Goal: Task Accomplishment & Management: Manage account settings

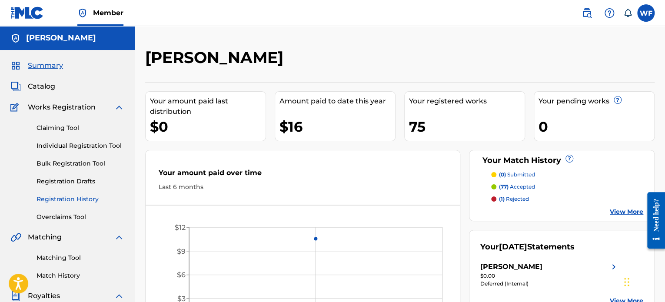
click at [78, 202] on link "Registration History" at bounding box center [80, 199] width 88 height 9
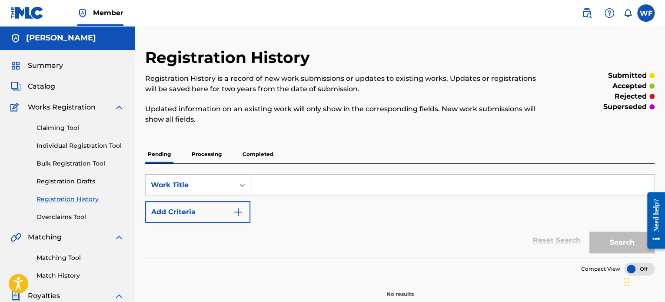
click at [216, 161] on p "Processing" at bounding box center [206, 154] width 35 height 18
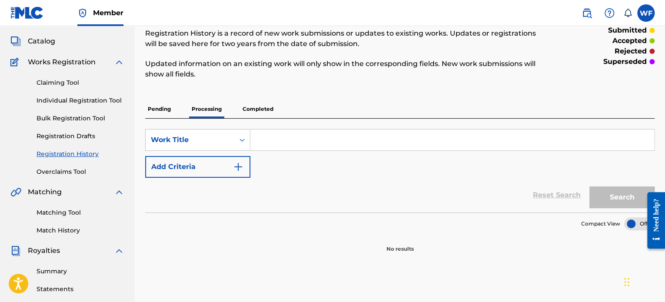
scroll to position [87, 0]
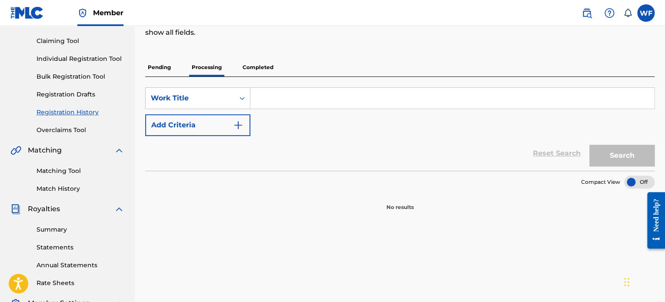
click at [269, 69] on p "Completed" at bounding box center [258, 67] width 36 height 18
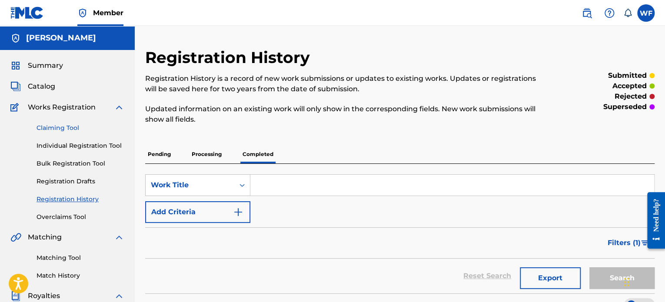
click at [55, 128] on link "Claiming Tool" at bounding box center [80, 127] width 88 height 9
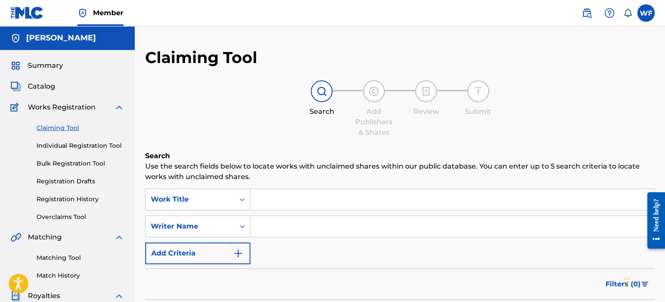
click at [276, 201] on input "Search Form" at bounding box center [452, 199] width 404 height 21
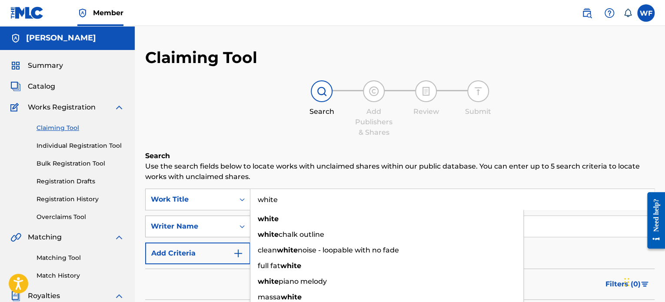
type input "white"
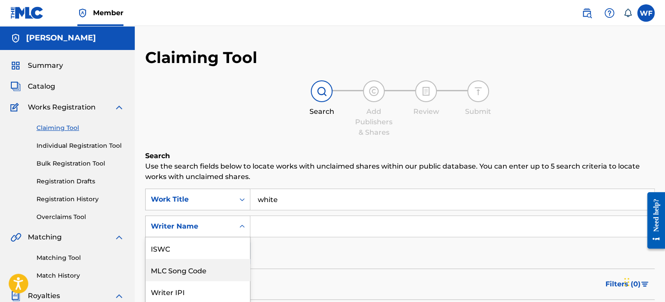
click at [192, 218] on div "7 results available. Use Up and Down to choose options, press Enter to select t…" at bounding box center [197, 227] width 105 height 22
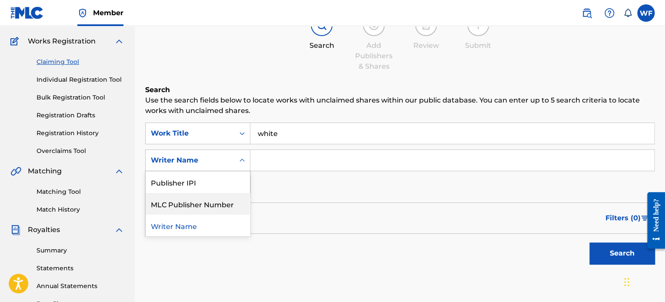
scroll to position [43, 0]
click at [200, 208] on div "Publisher Name" at bounding box center [198, 204] width 104 height 22
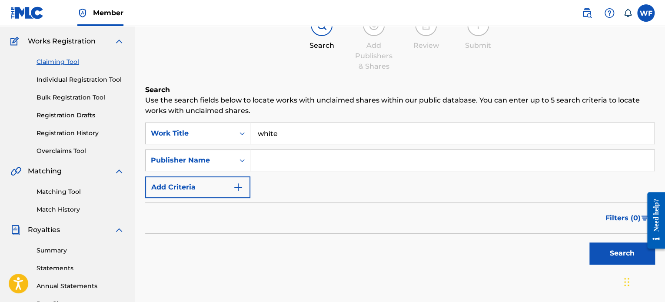
click at [292, 159] on input "Search Form" at bounding box center [452, 160] width 404 height 21
type input "gentle jones"
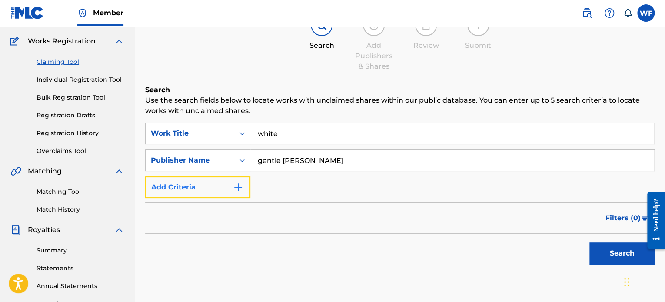
click at [199, 186] on button "Add Criteria" at bounding box center [197, 187] width 105 height 22
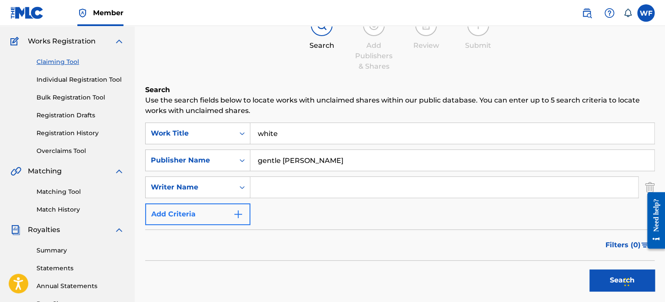
click at [199, 186] on div "Writer Name" at bounding box center [190, 187] width 78 height 10
click at [328, 241] on div "Filters ( 0 )" at bounding box center [399, 244] width 509 height 31
click at [617, 283] on button "Search" at bounding box center [621, 280] width 65 height 22
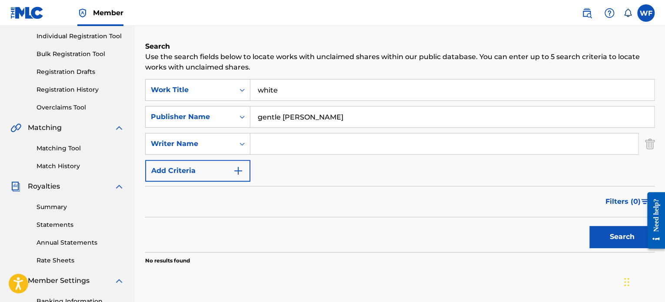
scroll to position [109, 0]
click at [275, 146] on input "Search Form" at bounding box center [444, 143] width 388 height 21
type input "gentle jones"
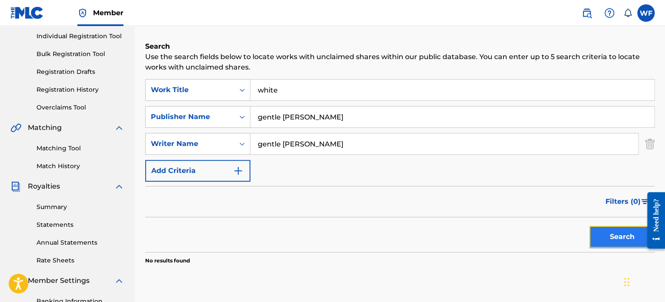
click at [599, 236] on button "Search" at bounding box center [621, 237] width 65 height 22
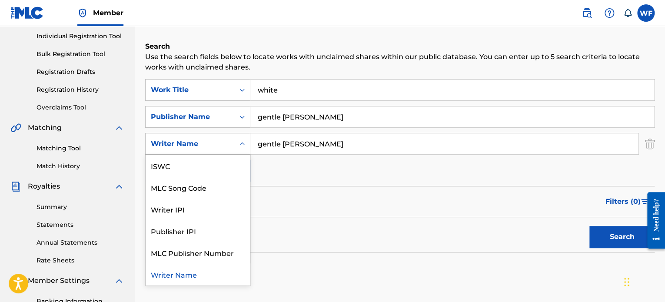
click at [212, 143] on div "Writer Name" at bounding box center [190, 144] width 78 height 10
click at [317, 117] on input "gentle jones" at bounding box center [452, 116] width 404 height 21
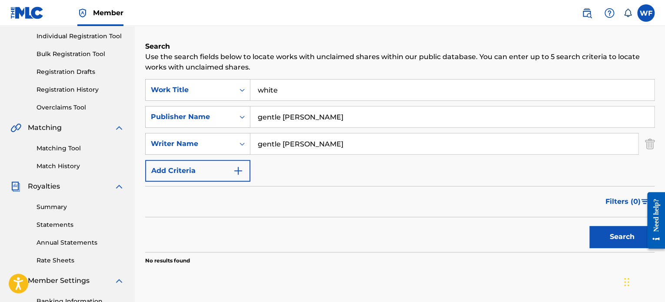
scroll to position [0, 0]
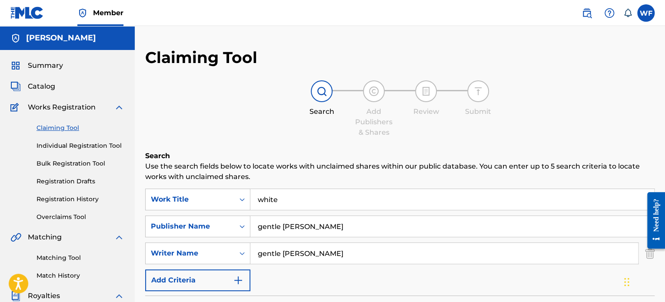
drag, startPoint x: 299, startPoint y: 196, endPoint x: 182, endPoint y: 187, distance: 117.6
click at [180, 196] on div "SearchWithCriteriaabd90746-15cc-4ae3-b98d-200d22747419 Work Title white" at bounding box center [399, 200] width 509 height 22
drag, startPoint x: 318, startPoint y: 255, endPoint x: 184, endPoint y: 260, distance: 133.5
click at [184, 260] on div "SearchWithCriteria415afd6e-6808-49e1-9179-17c7c223195a Writer Name gentle jones" at bounding box center [399, 253] width 509 height 22
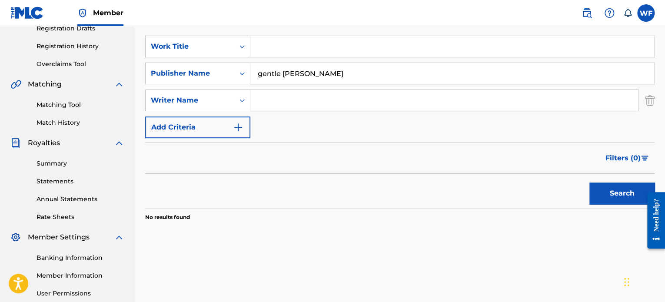
scroll to position [217, 0]
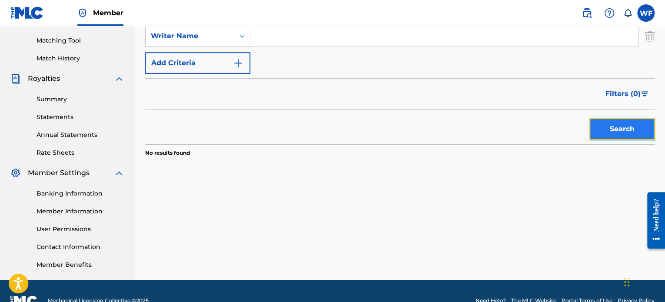
click at [620, 139] on button "Search" at bounding box center [621, 129] width 65 height 22
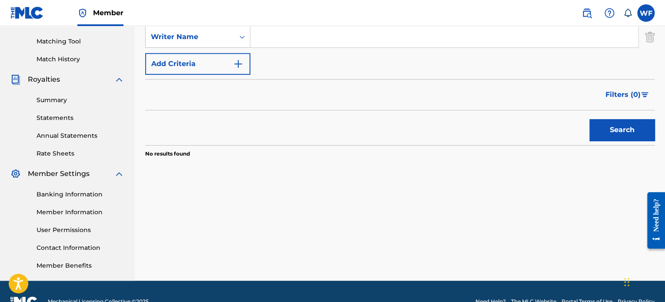
scroll to position [43, 0]
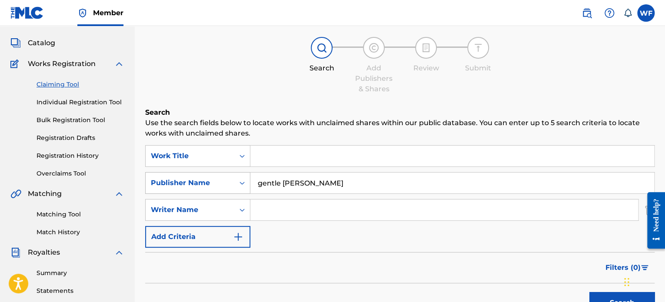
drag, startPoint x: 298, startPoint y: 182, endPoint x: 230, endPoint y: 179, distance: 67.8
click at [231, 179] on div "SearchWithCriteriac38ddfde-b058-4edf-98e7-0c27f033619e Publisher Name gentle jo…" at bounding box center [399, 183] width 509 height 22
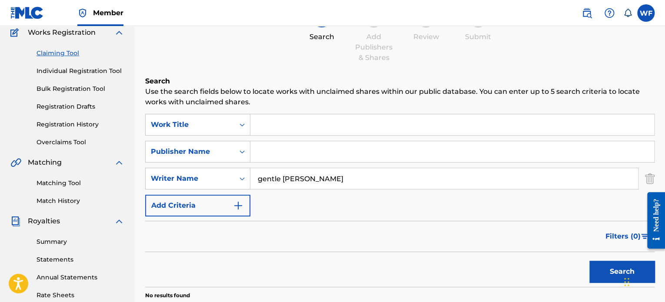
scroll to position [130, 0]
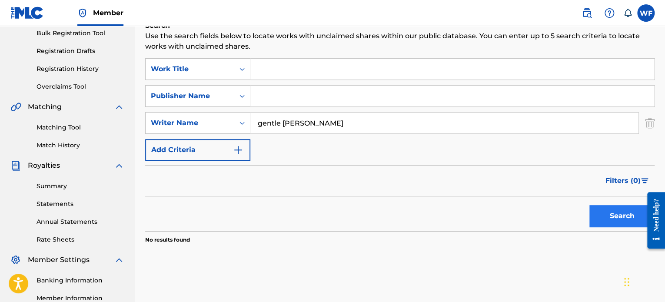
type input "gentle jones"
click at [617, 217] on button "Search" at bounding box center [621, 216] width 65 height 22
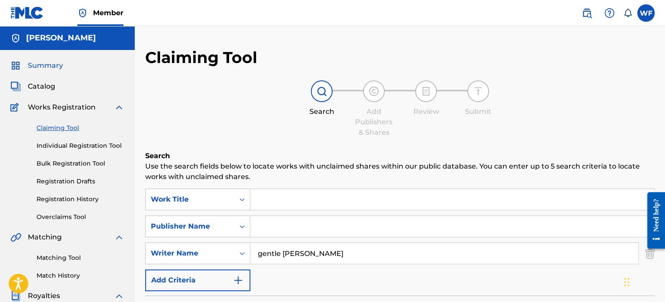
click at [42, 69] on span "Summary" at bounding box center [45, 65] width 35 height 10
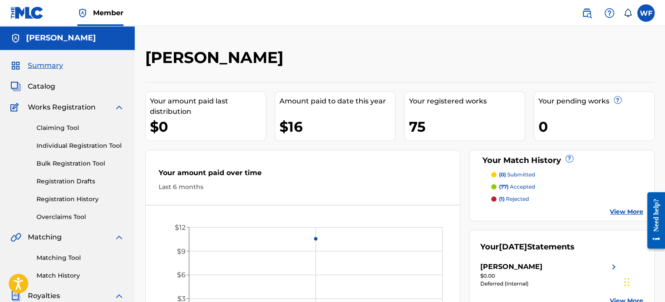
click at [40, 92] on div "Summary Catalog Works Registration Claiming Tool Individual Registration Tool B…" at bounding box center [67, 273] width 135 height 447
click at [40, 90] on span "Catalog" at bounding box center [41, 86] width 27 height 10
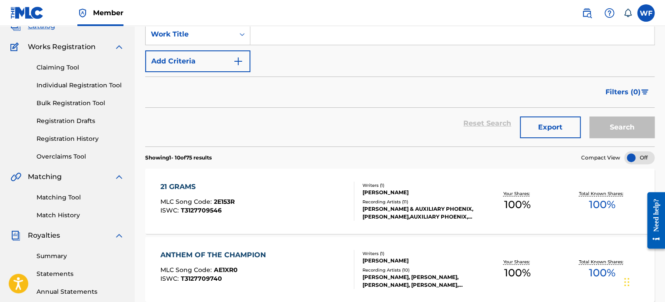
scroll to position [43, 0]
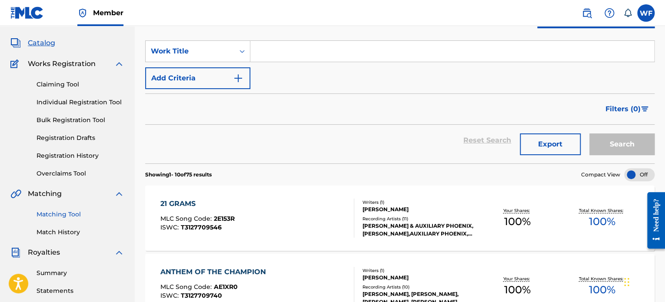
click at [57, 216] on link "Matching Tool" at bounding box center [80, 214] width 88 height 9
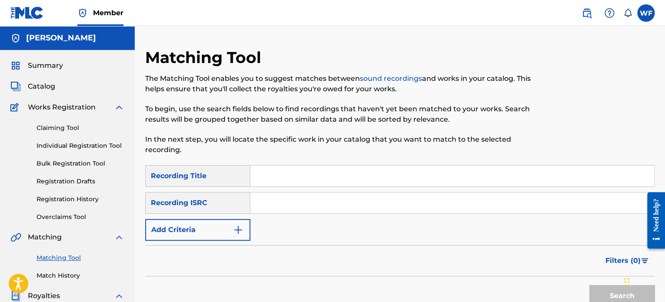
click at [300, 177] on input "Search Form" at bounding box center [452, 176] width 404 height 21
type input "white"
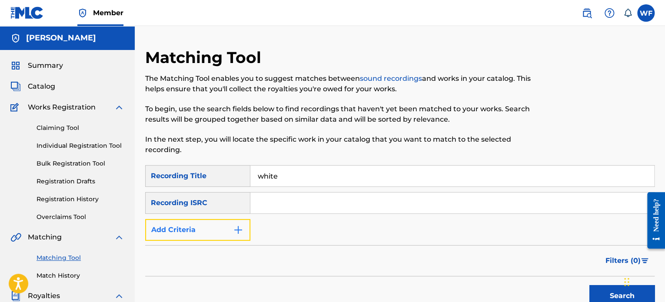
click at [212, 230] on button "Add Criteria" at bounding box center [197, 230] width 105 height 22
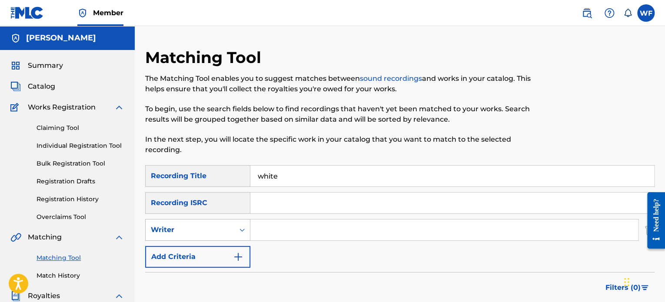
click at [211, 230] on div "Writer" at bounding box center [190, 230] width 78 height 10
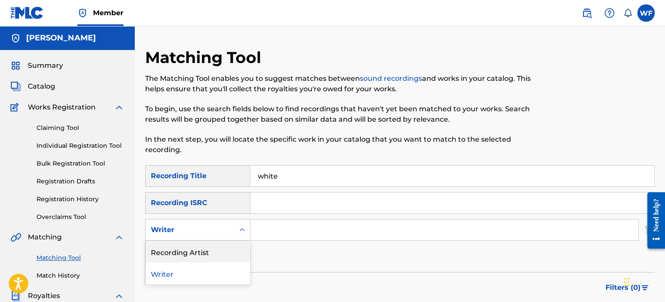
click at [203, 252] on div "Recording Artist" at bounding box center [198, 252] width 104 height 22
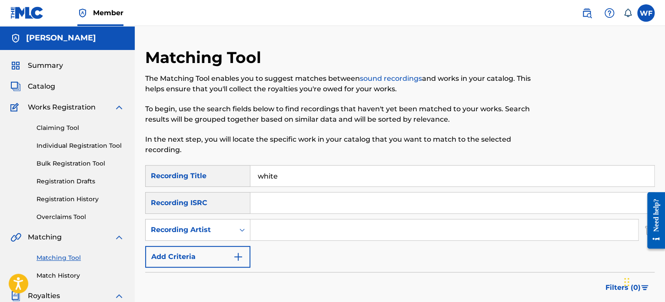
click at [292, 229] on input "Search Form" at bounding box center [444, 229] width 388 height 21
type input "gentle jones"
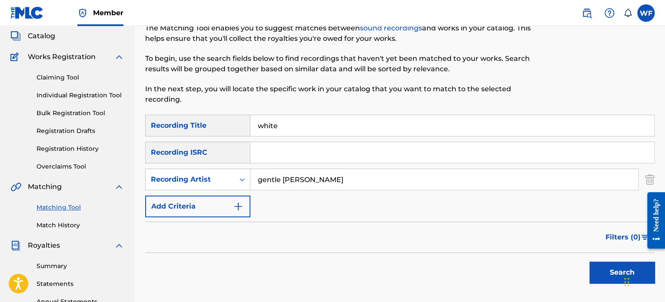
scroll to position [130, 0]
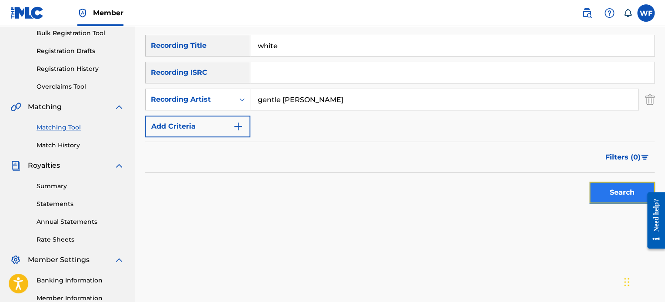
click at [605, 201] on button "Search" at bounding box center [621, 193] width 65 height 22
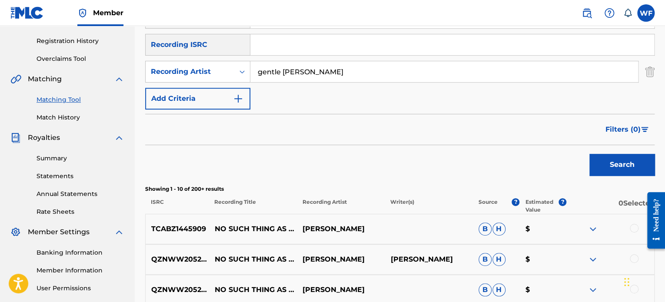
scroll to position [261, 0]
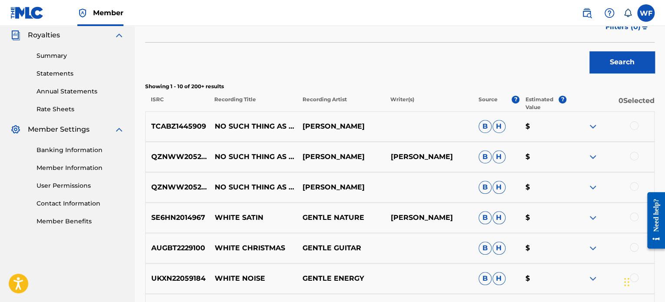
click at [633, 125] on div at bounding box center [634, 125] width 9 height 9
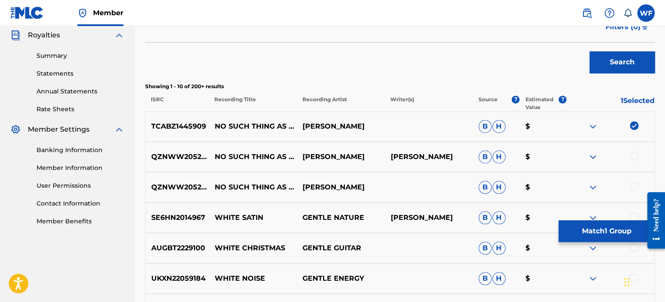
click at [632, 159] on div at bounding box center [634, 156] width 9 height 9
click at [634, 185] on div at bounding box center [634, 186] width 9 height 9
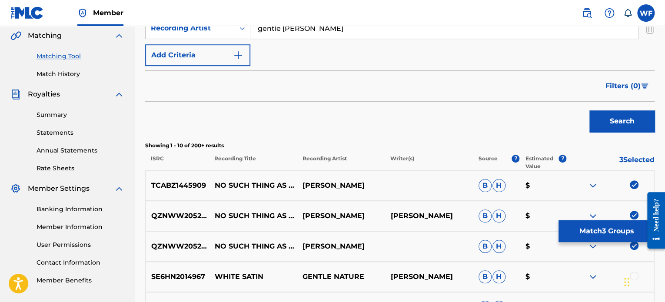
scroll to position [87, 0]
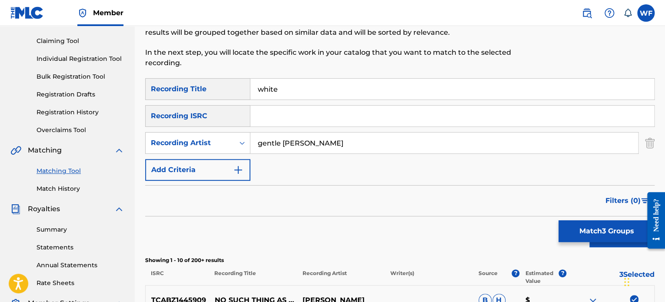
drag, startPoint x: 304, startPoint y: 80, endPoint x: 295, endPoint y: 86, distance: 10.9
click at [295, 86] on input "white" at bounding box center [452, 89] width 404 height 21
drag, startPoint x: 291, startPoint y: 90, endPoint x: 201, endPoint y: 87, distance: 90.4
click at [201, 87] on div "SearchWithCriteria267d7758-ea31-441c-a288-ae4a513fac66 Recording Title white" at bounding box center [399, 89] width 509 height 22
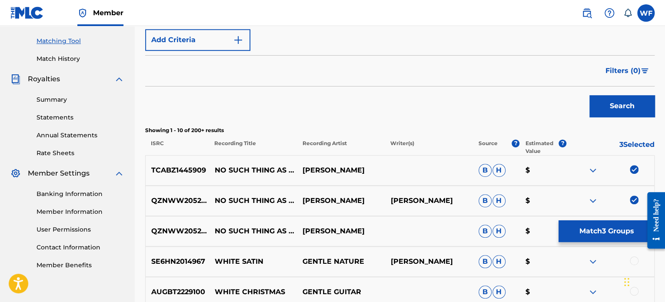
scroll to position [217, 0]
click at [615, 109] on button "Search" at bounding box center [621, 106] width 65 height 22
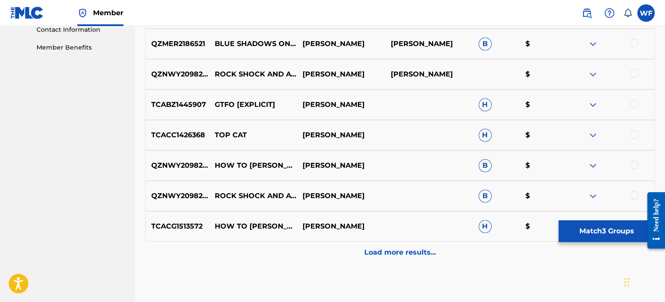
scroll to position [478, 0]
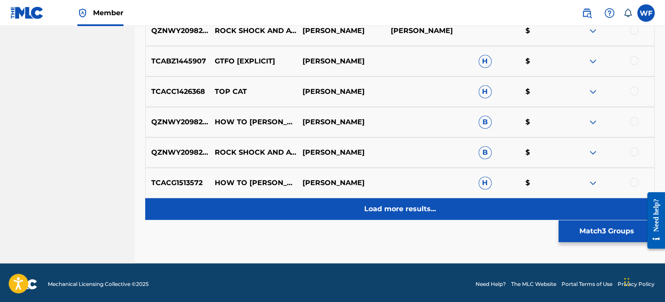
click at [381, 210] on p "Load more results..." at bounding box center [400, 209] width 72 height 10
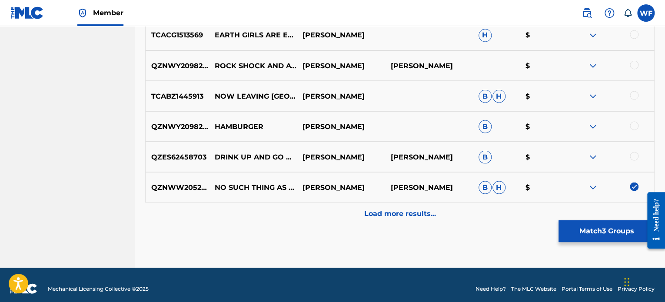
scroll to position [785, 0]
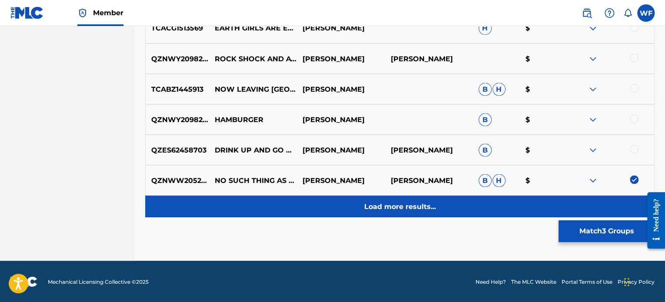
click at [391, 206] on p "Load more results..." at bounding box center [400, 206] width 72 height 10
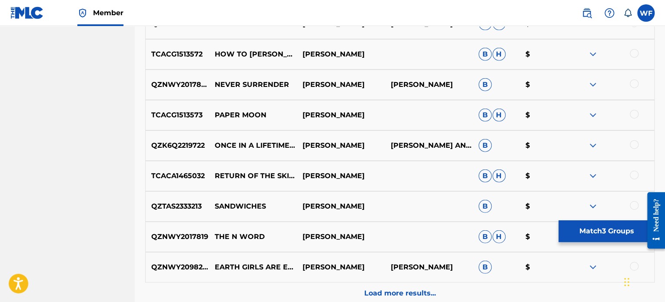
scroll to position [1045, 0]
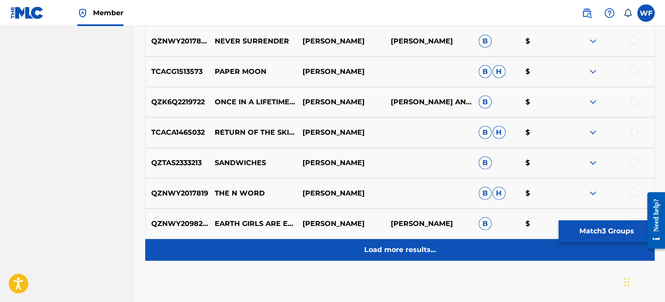
click at [385, 245] on p "Load more results..." at bounding box center [400, 250] width 72 height 10
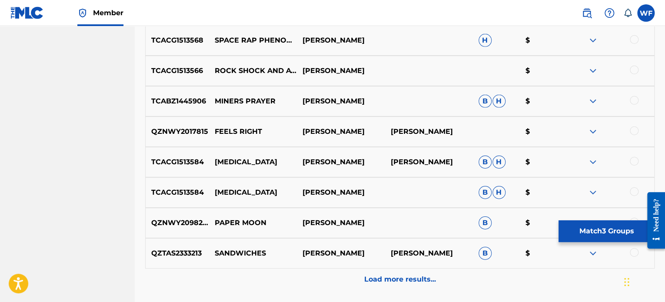
scroll to position [1350, 0]
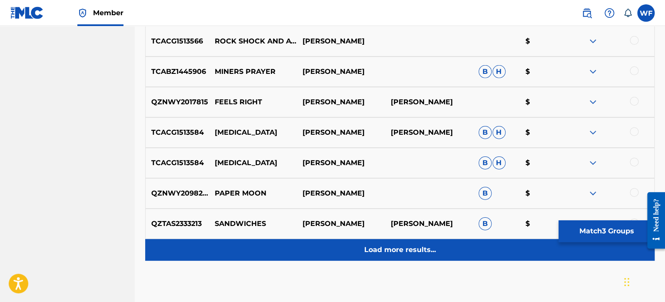
click at [384, 246] on p "Load more results..." at bounding box center [400, 250] width 72 height 10
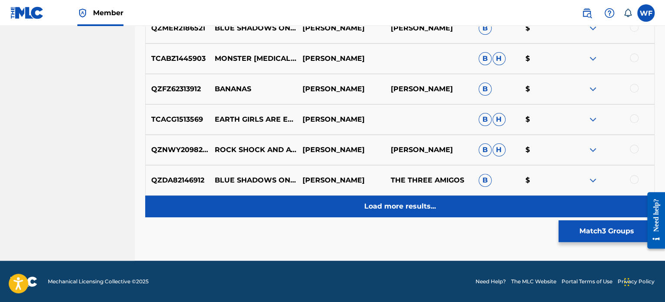
click at [375, 204] on p "Load more results..." at bounding box center [400, 206] width 72 height 10
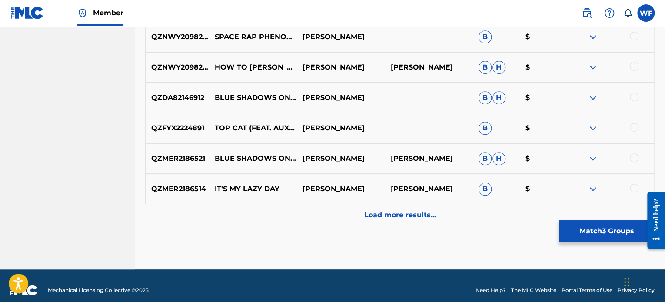
scroll to position [2001, 0]
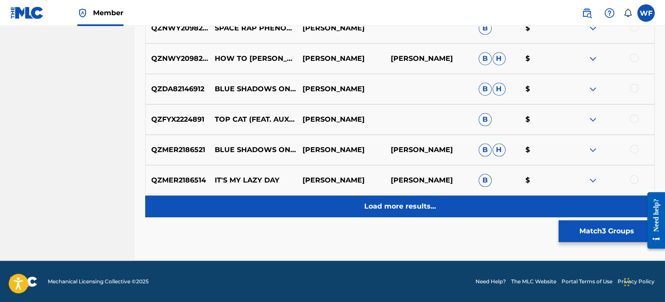
click at [375, 209] on p "Load more results..." at bounding box center [400, 206] width 72 height 10
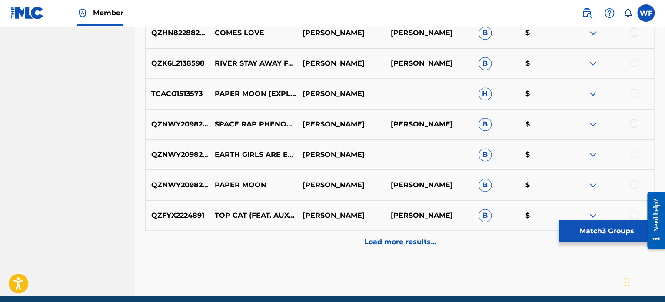
scroll to position [2306, 0]
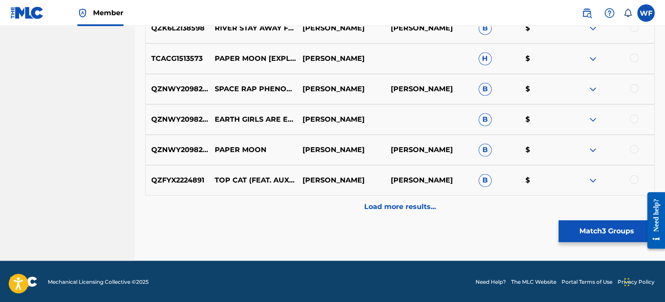
click at [382, 206] on p "Load more results..." at bounding box center [400, 206] width 72 height 10
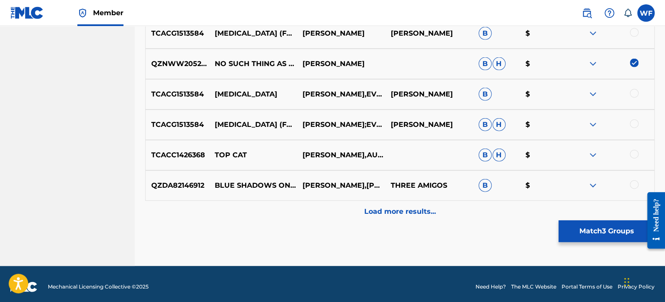
scroll to position [2610, 0]
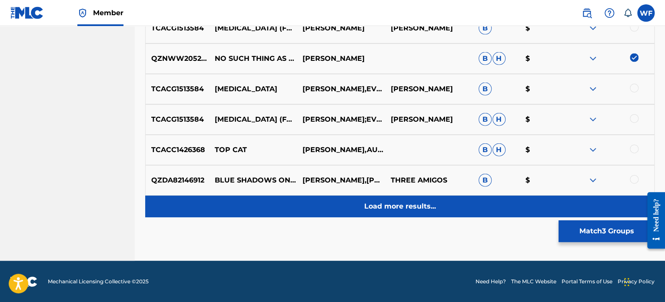
click at [379, 208] on p "Load more results..." at bounding box center [400, 206] width 72 height 10
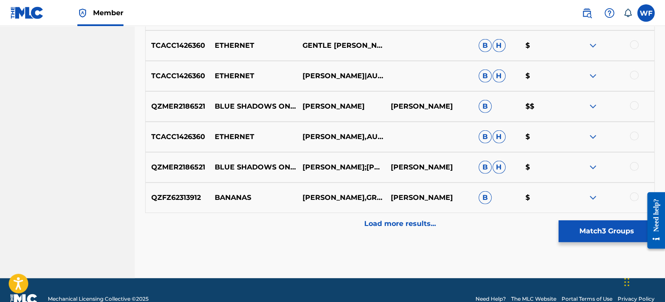
scroll to position [2914, 0]
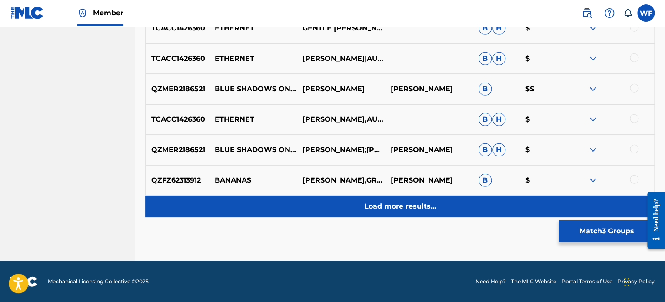
click at [397, 208] on p "Load more results..." at bounding box center [400, 206] width 72 height 10
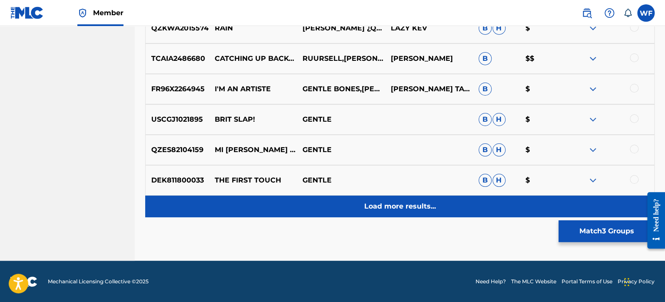
click at [375, 205] on p "Load more results..." at bounding box center [400, 206] width 72 height 10
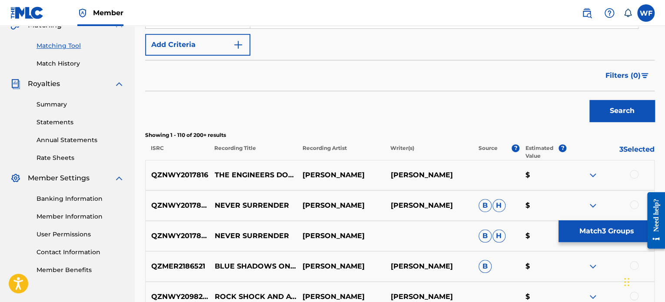
scroll to position [220, 0]
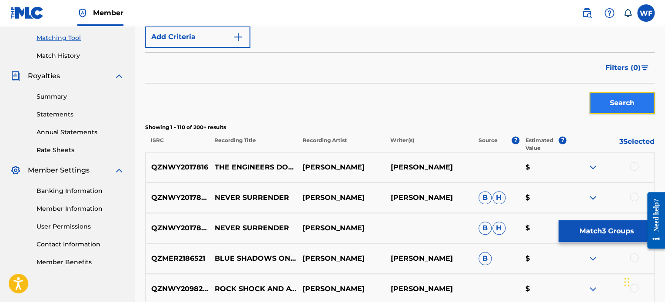
click at [606, 98] on button "Search" at bounding box center [621, 103] width 65 height 22
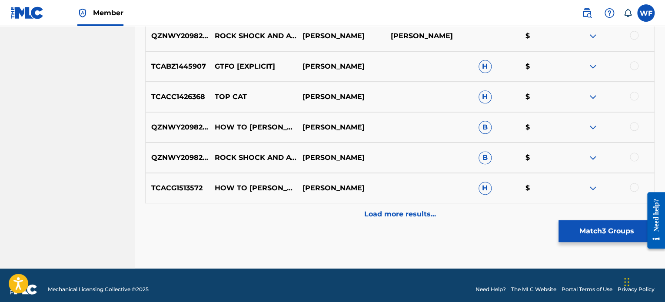
scroll to position [481, 0]
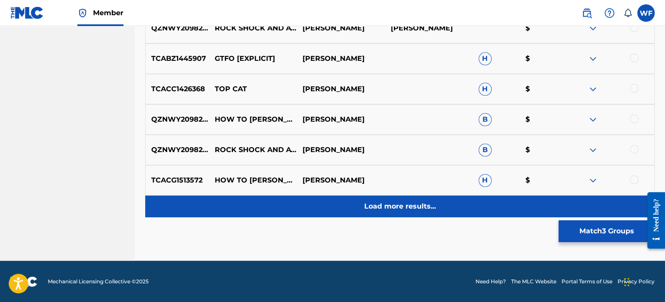
click at [391, 203] on p "Load more results..." at bounding box center [400, 206] width 72 height 10
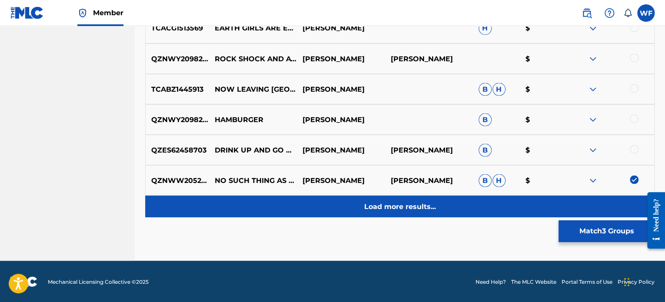
click at [388, 206] on p "Load more results..." at bounding box center [400, 206] width 72 height 10
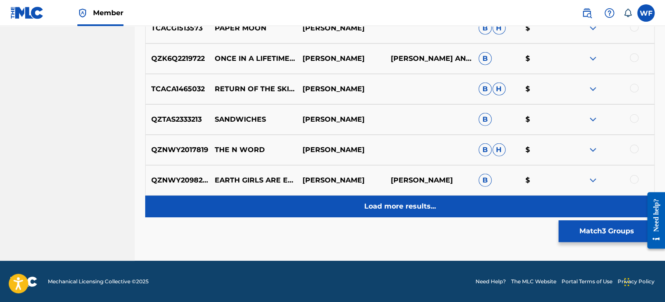
click at [384, 207] on p "Load more results..." at bounding box center [400, 206] width 72 height 10
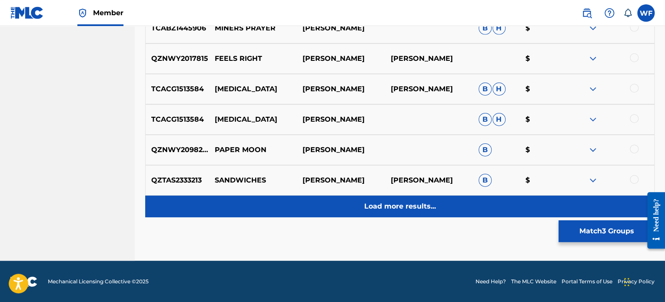
click at [379, 207] on p "Load more results..." at bounding box center [400, 206] width 72 height 10
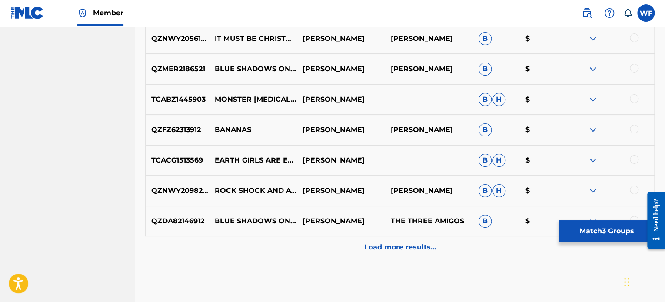
scroll to position [1697, 0]
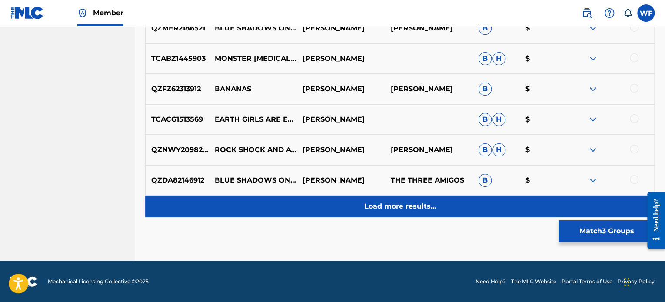
click at [379, 201] on p "Load more results..." at bounding box center [400, 206] width 72 height 10
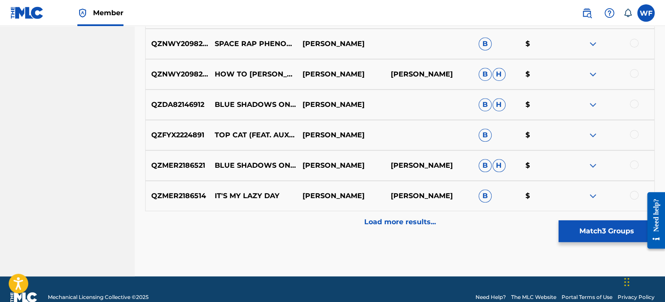
scroll to position [2001, 0]
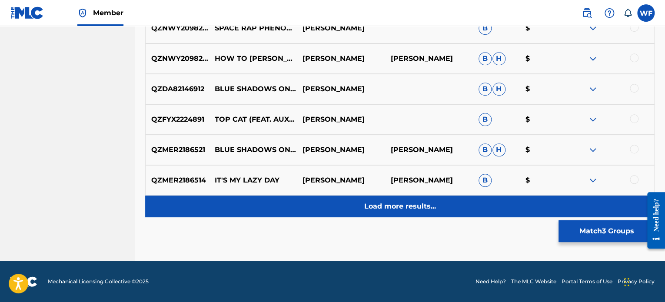
click at [384, 207] on p "Load more results..." at bounding box center [400, 206] width 72 height 10
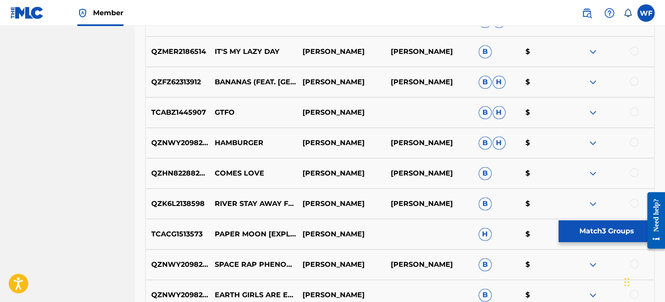
scroll to position [2262, 0]
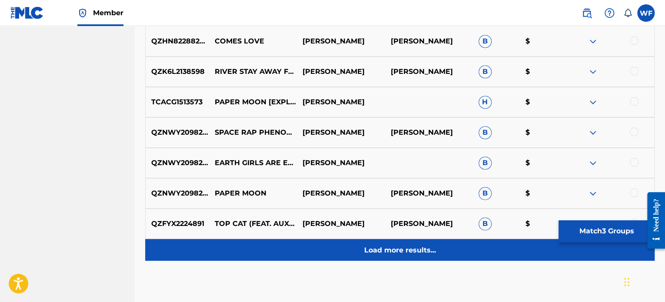
click at [376, 247] on p "Load more results..." at bounding box center [400, 250] width 72 height 10
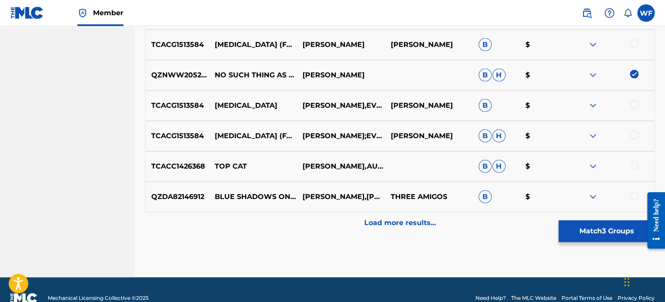
scroll to position [2610, 0]
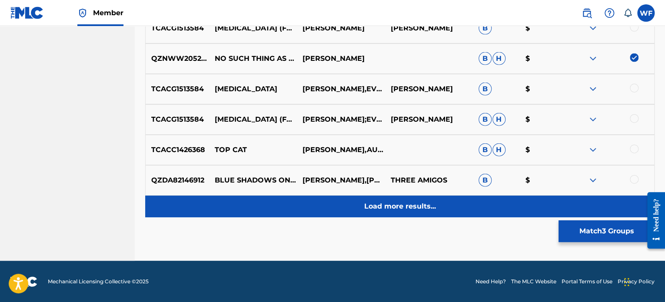
click at [373, 212] on div "Load more results..." at bounding box center [399, 207] width 509 height 22
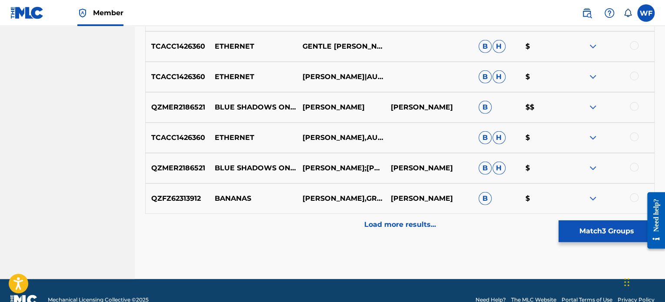
scroll to position [2914, 0]
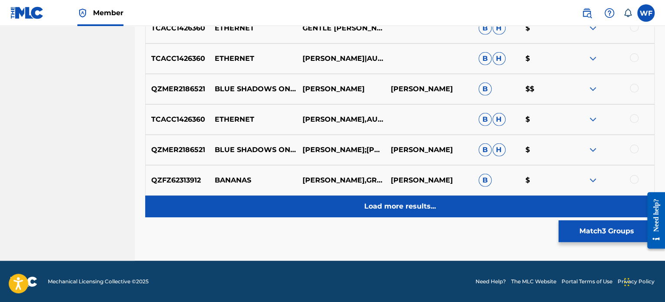
click at [391, 204] on p "Load more results..." at bounding box center [400, 206] width 72 height 10
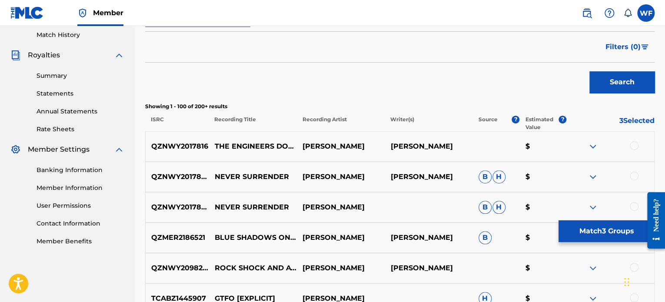
scroll to position [263, 0]
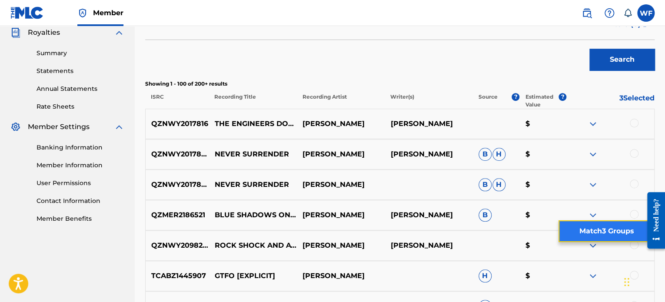
click at [600, 233] on button "Match 3 Groups" at bounding box center [606, 231] width 96 height 22
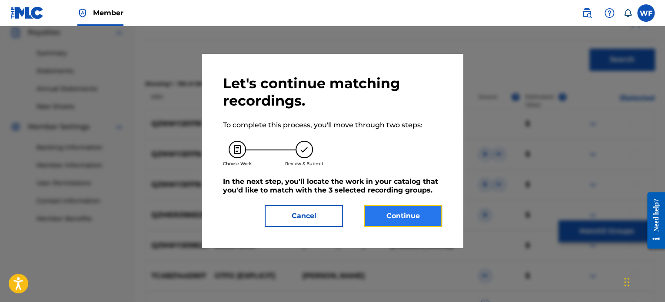
click at [405, 214] on button "Continue" at bounding box center [403, 216] width 78 height 22
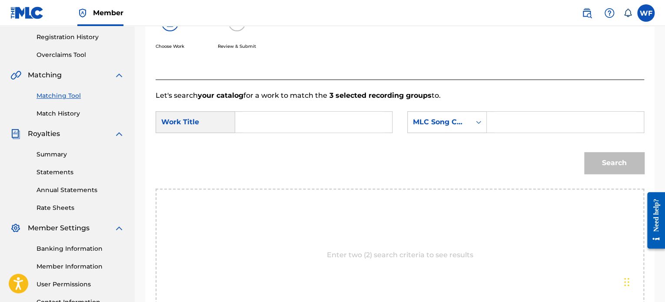
scroll to position [133, 0]
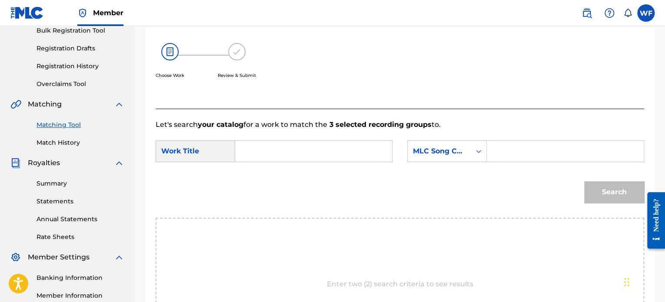
click at [307, 148] on input "Search Form" at bounding box center [313, 151] width 142 height 21
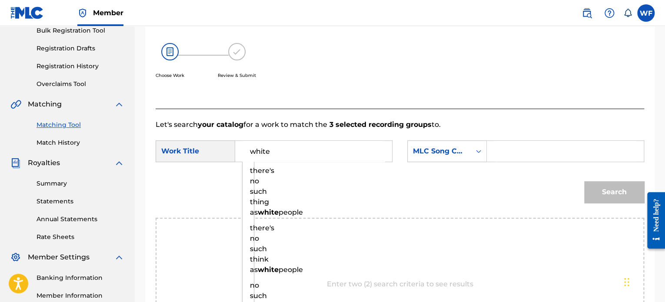
click at [335, 153] on input "white" at bounding box center [313, 151] width 142 height 21
type input "white"
click at [520, 149] on input "Search Form" at bounding box center [565, 151] width 142 height 21
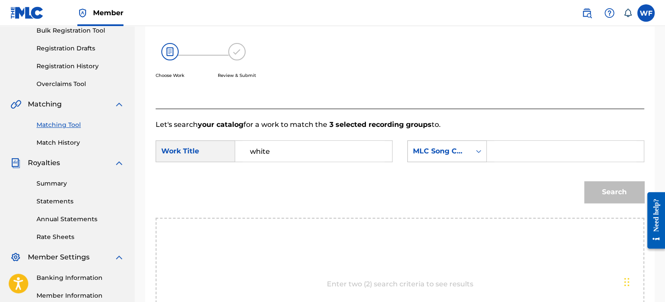
click at [474, 156] on div "Search Form" at bounding box center [479, 151] width 16 height 16
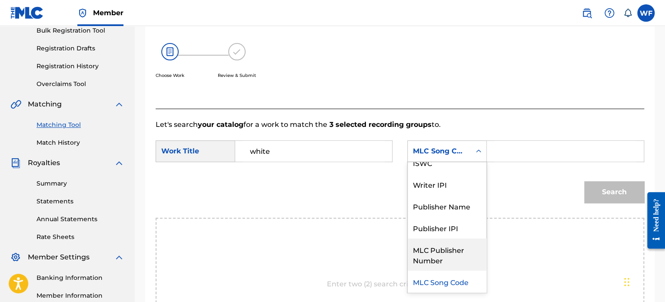
scroll to position [0, 0]
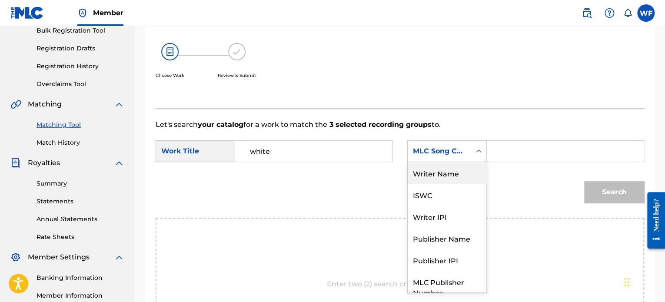
click at [461, 171] on div "Writer Name" at bounding box center [447, 173] width 79 height 22
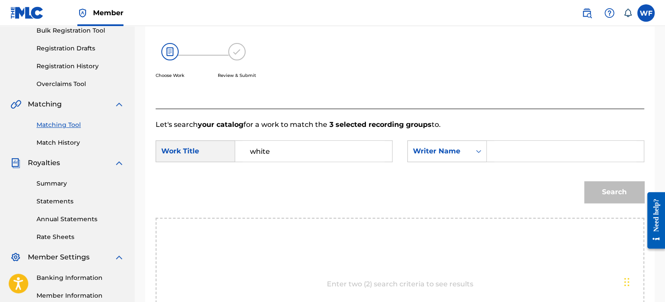
click at [503, 156] on input "Search Form" at bounding box center [565, 151] width 142 height 21
type input "william ferrell"
click at [610, 194] on button "Search" at bounding box center [614, 192] width 60 height 22
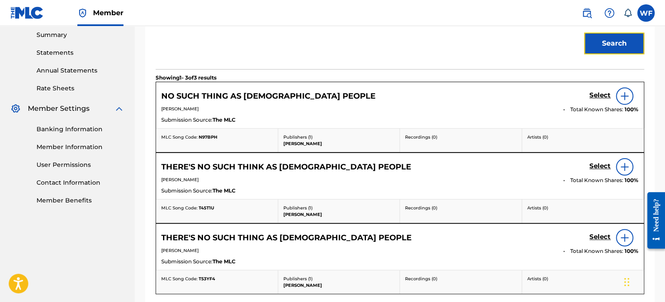
scroll to position [307, 0]
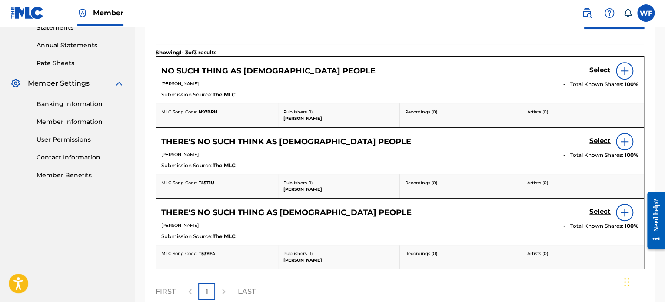
click at [626, 68] on img at bounding box center [624, 71] width 10 height 10
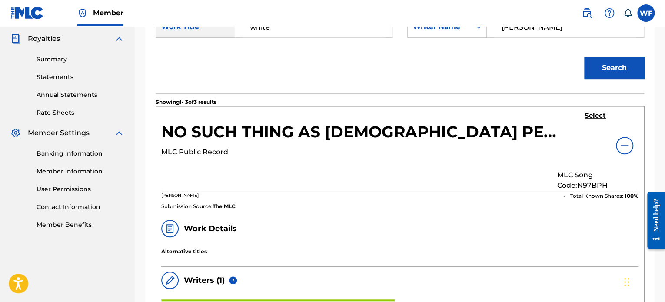
scroll to position [259, 0]
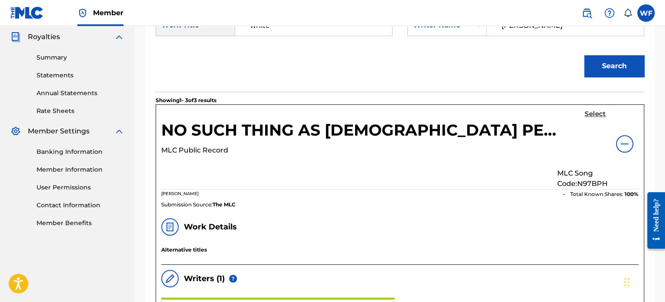
click at [592, 113] on h5 "Select" at bounding box center [594, 114] width 21 height 8
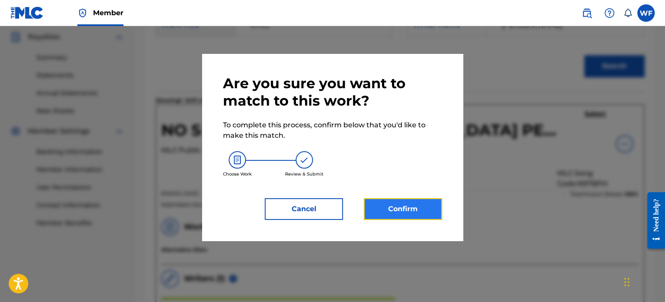
click at [410, 206] on button "Confirm" at bounding box center [403, 209] width 78 height 22
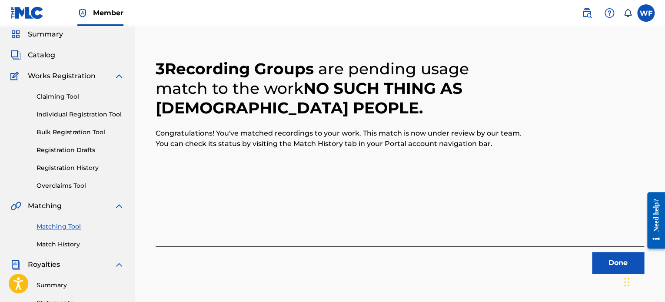
scroll to position [0, 0]
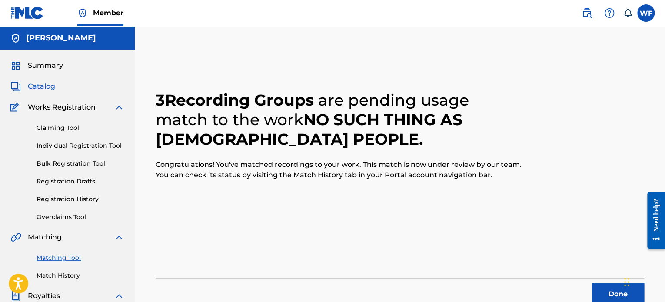
click at [46, 90] on span "Catalog" at bounding box center [41, 86] width 27 height 10
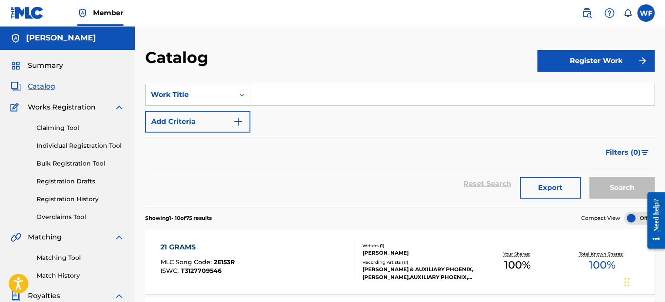
click at [281, 91] on input "Search Form" at bounding box center [452, 94] width 404 height 21
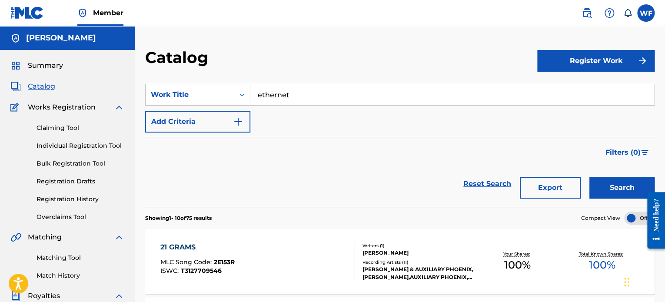
type input "ethernet"
click at [589, 177] on button "Search" at bounding box center [621, 188] width 65 height 22
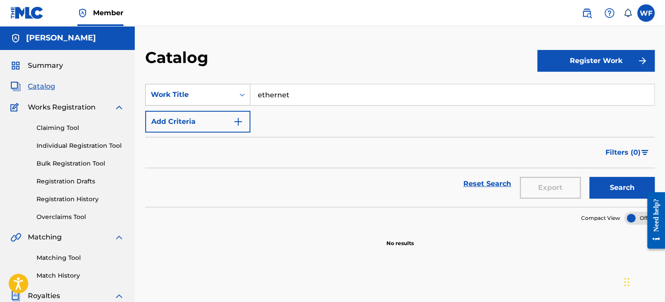
drag, startPoint x: 295, startPoint y: 93, endPoint x: 209, endPoint y: 105, distance: 87.2
click at [209, 105] on div "SearchWithCriteria1656eadb-3501-4916-a087-1c528bb8def4 Work Title ethernet" at bounding box center [399, 95] width 509 height 22
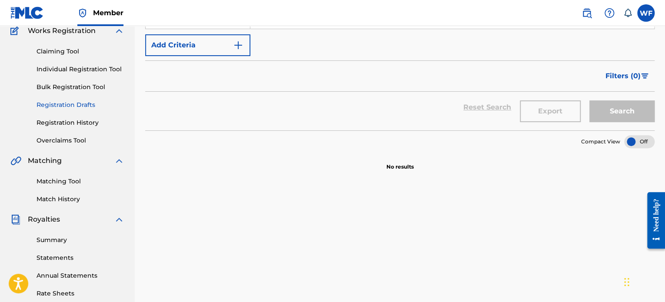
scroll to position [87, 0]
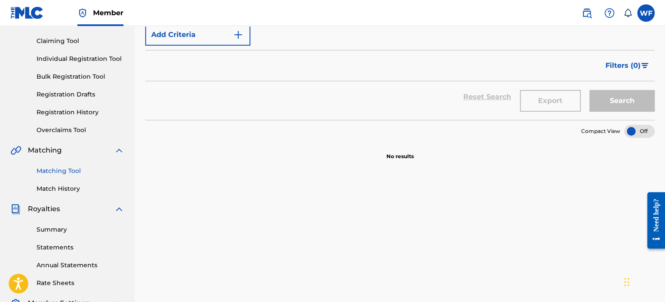
click at [73, 172] on link "Matching Tool" at bounding box center [80, 170] width 88 height 9
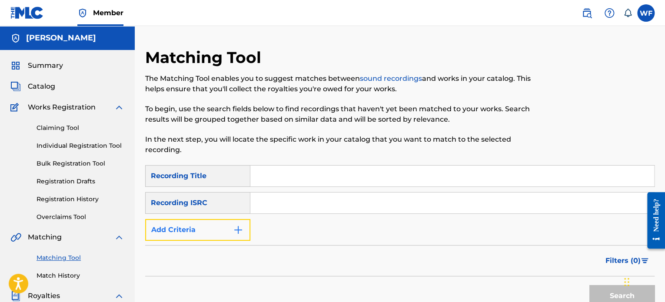
click at [200, 233] on button "Add Criteria" at bounding box center [197, 230] width 105 height 22
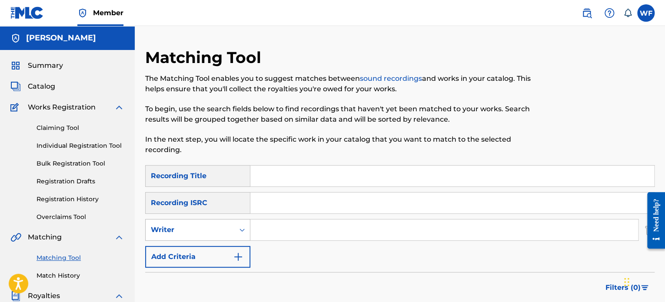
click at [202, 226] on div "Writer" at bounding box center [190, 230] width 78 height 10
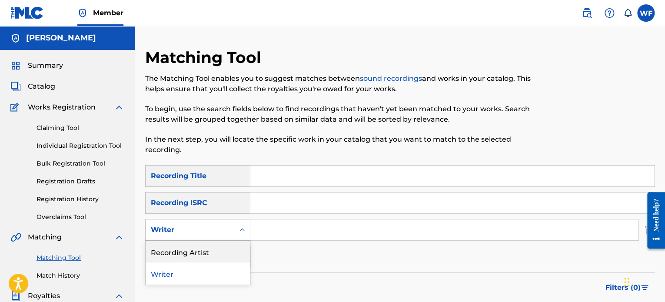
click at [198, 255] on div "Recording Artist" at bounding box center [198, 252] width 104 height 22
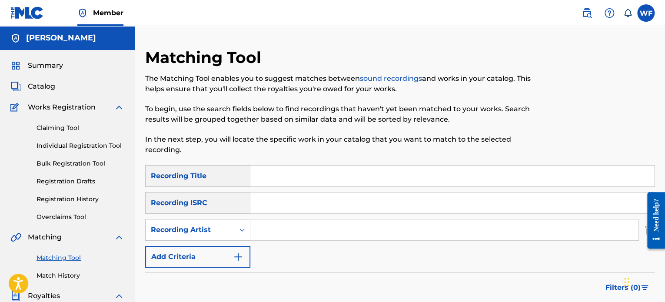
click at [286, 225] on input "Search Form" at bounding box center [444, 229] width 388 height 21
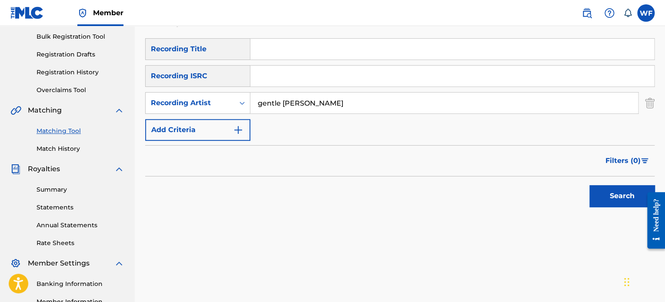
scroll to position [174, 0]
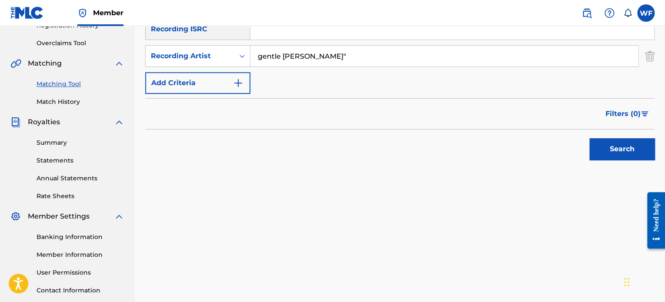
click at [260, 55] on input "gentle jones"" at bounding box center [444, 56] width 388 height 21
type input ""gentle jones""
click at [627, 147] on button "Search" at bounding box center [621, 149] width 65 height 22
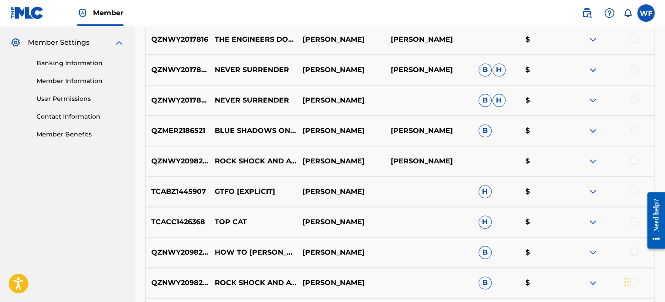
scroll to position [391, 0]
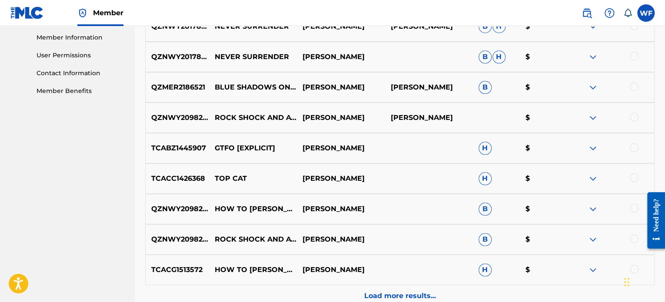
click at [636, 115] on div at bounding box center [634, 117] width 9 height 9
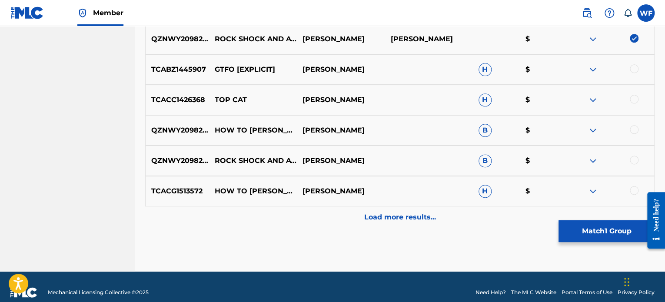
scroll to position [478, 0]
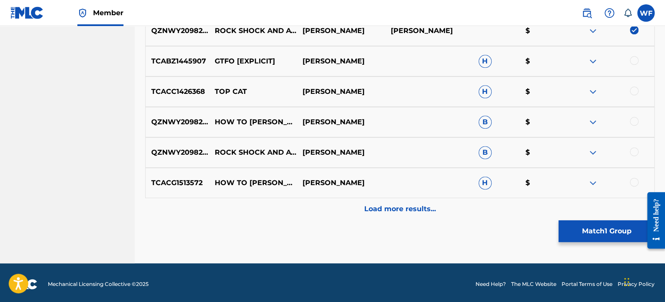
click at [637, 153] on div at bounding box center [634, 151] width 9 height 9
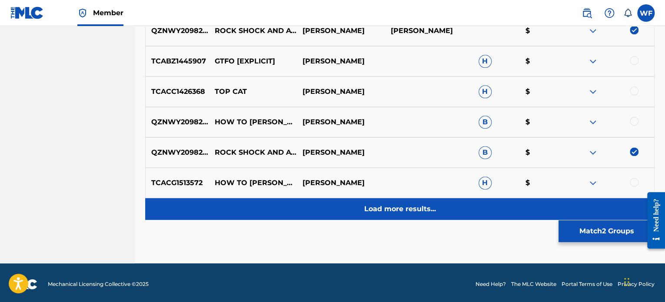
click at [420, 214] on div "Load more results..." at bounding box center [399, 209] width 509 height 22
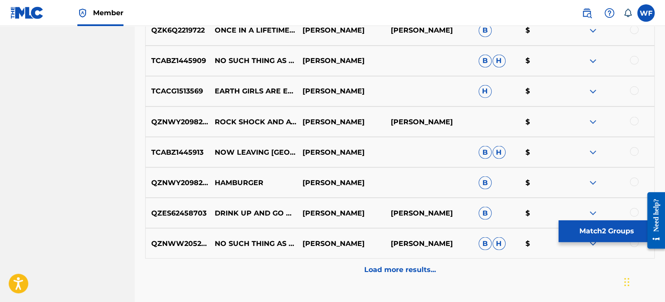
scroll to position [739, 0]
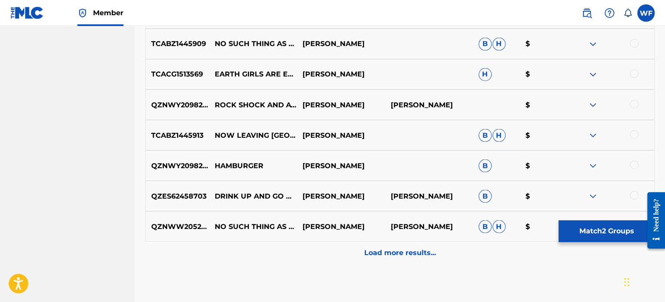
click at [638, 105] on div at bounding box center [634, 104] width 9 height 9
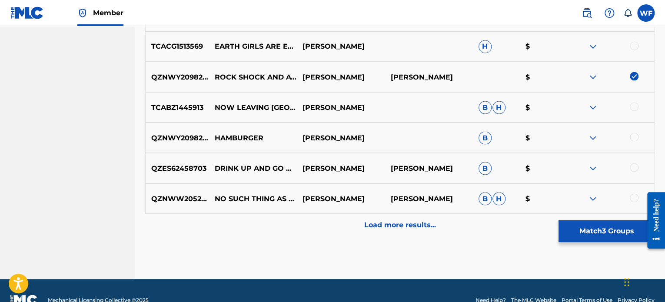
scroll to position [782, 0]
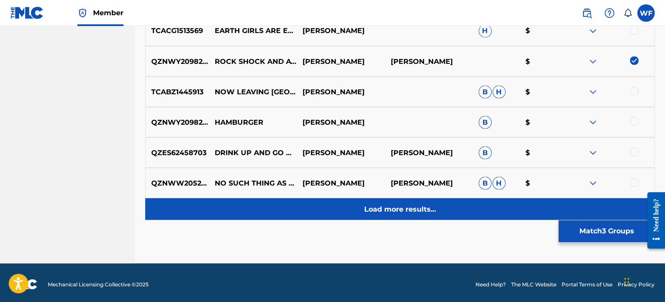
click at [379, 213] on p "Load more results..." at bounding box center [400, 209] width 72 height 10
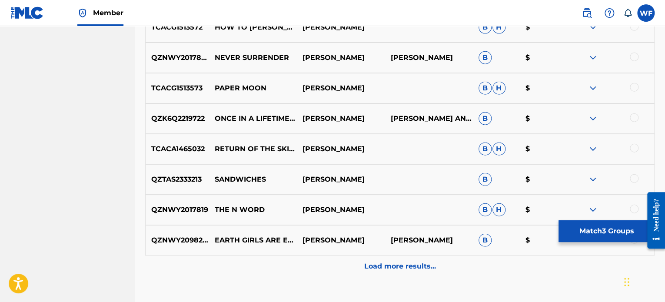
scroll to position [1043, 0]
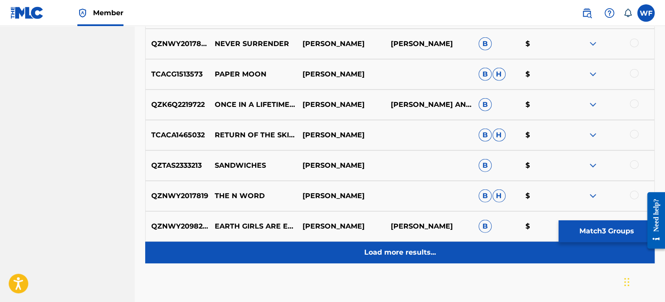
click at [381, 252] on p "Load more results..." at bounding box center [400, 252] width 72 height 10
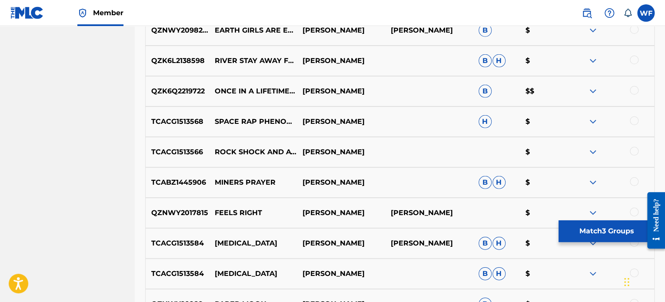
scroll to position [1260, 0]
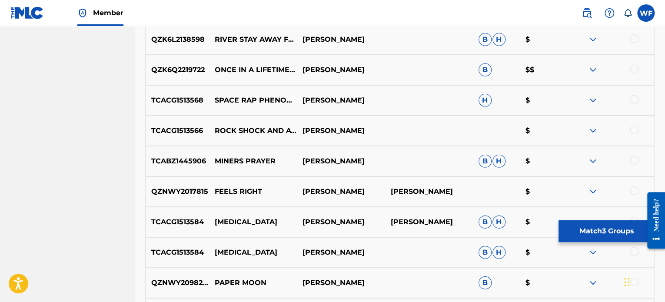
click at [635, 130] on div at bounding box center [634, 130] width 9 height 9
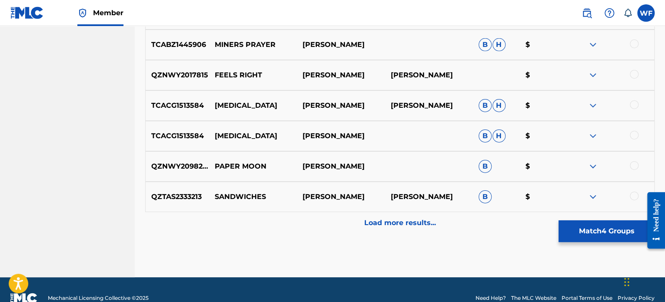
scroll to position [1390, 0]
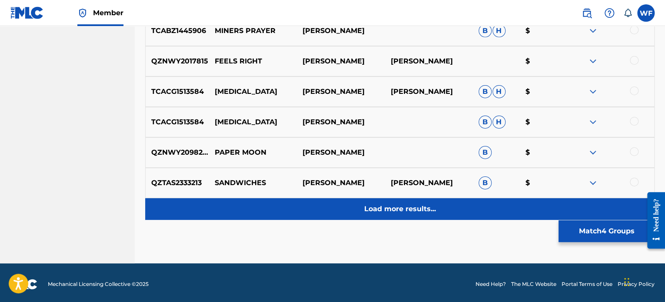
click at [385, 216] on div "Load more results..." at bounding box center [399, 209] width 509 height 22
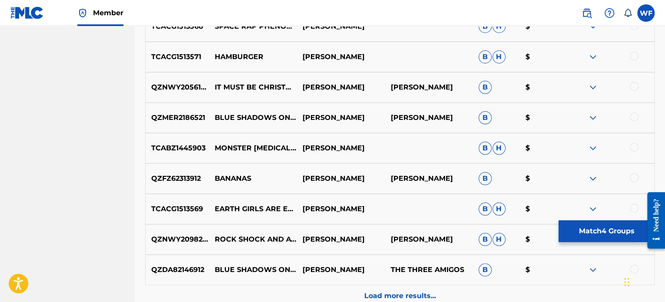
scroll to position [1651, 0]
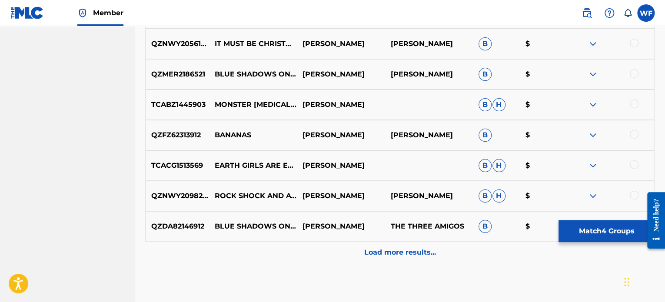
click at [636, 196] on div at bounding box center [634, 195] width 9 height 9
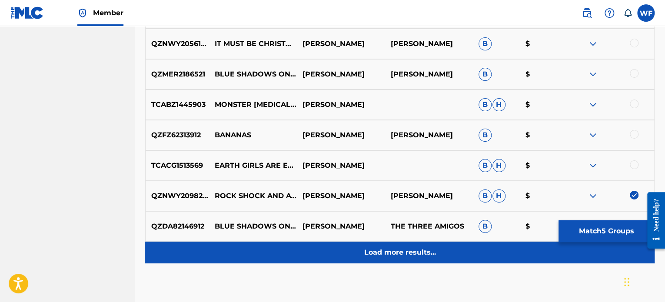
click at [375, 256] on p "Load more results..." at bounding box center [400, 252] width 72 height 10
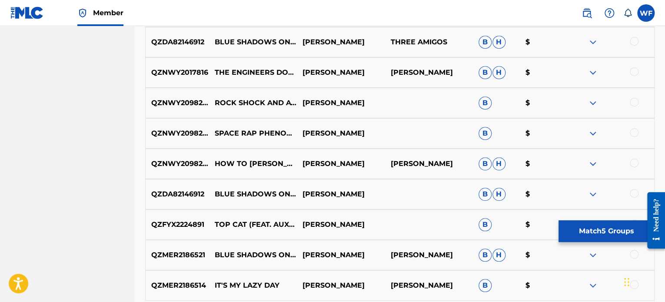
scroll to position [1912, 0]
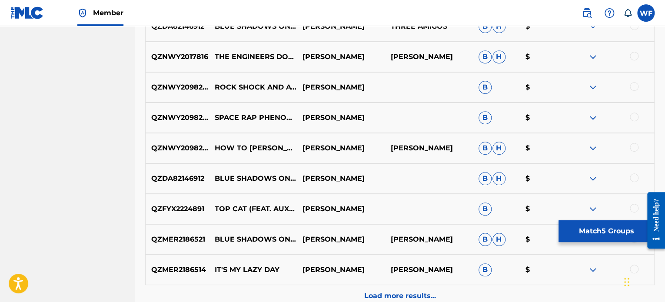
click at [632, 86] on div at bounding box center [634, 86] width 9 height 9
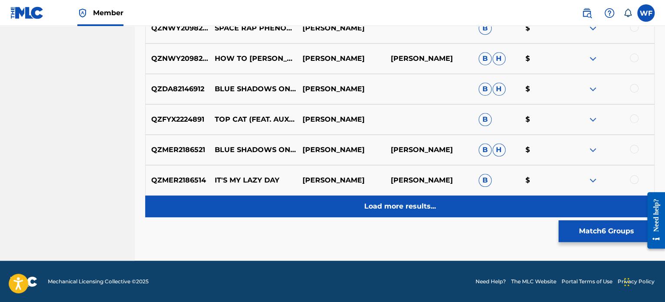
click at [380, 212] on div "Load more results..." at bounding box center [399, 207] width 509 height 22
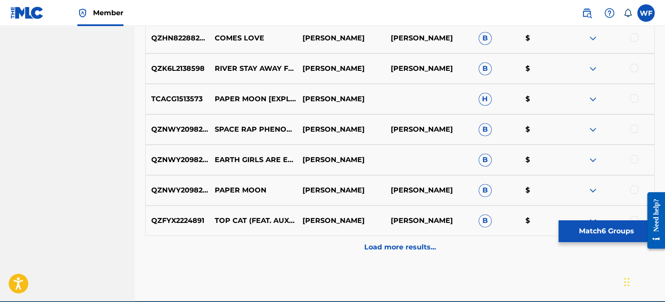
scroll to position [2306, 0]
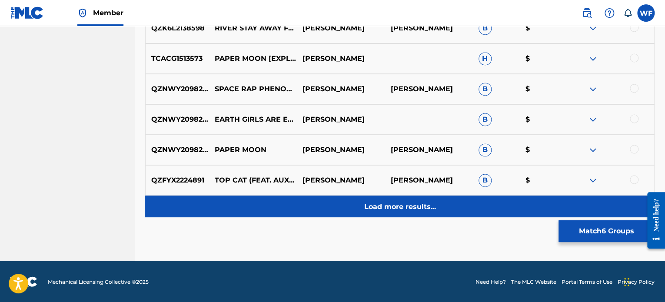
click at [375, 207] on p "Load more results..." at bounding box center [400, 206] width 72 height 10
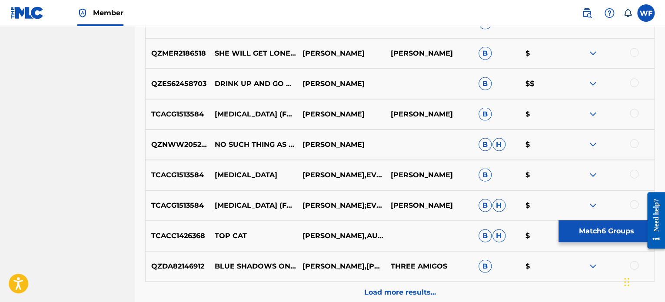
scroll to position [2566, 0]
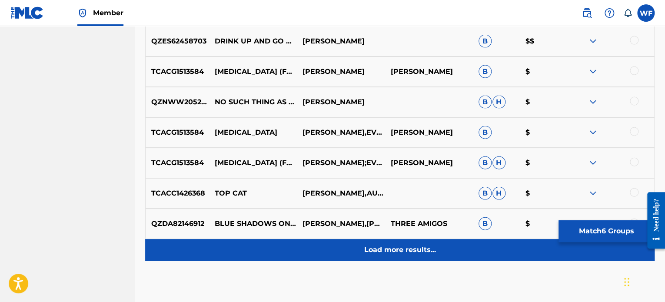
click at [381, 247] on p "Load more results..." at bounding box center [400, 250] width 72 height 10
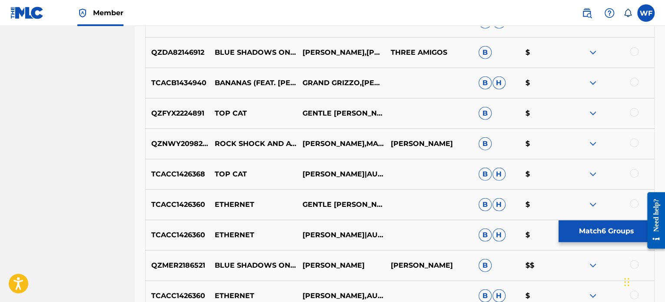
scroll to position [2740, 0]
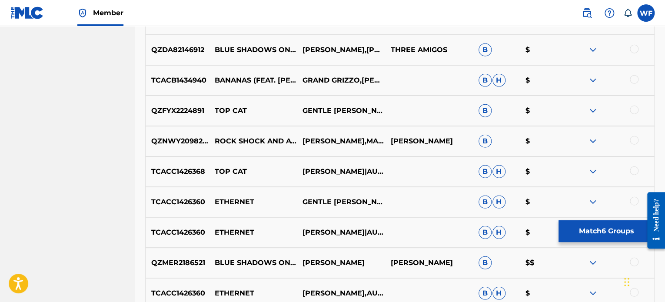
click at [640, 139] on div at bounding box center [610, 141] width 88 height 10
click at [634, 141] on div at bounding box center [634, 140] width 9 height 9
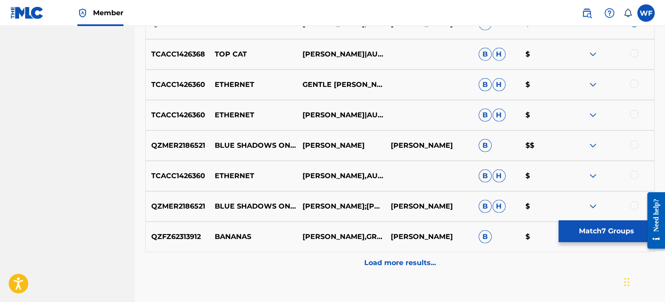
scroll to position [2914, 0]
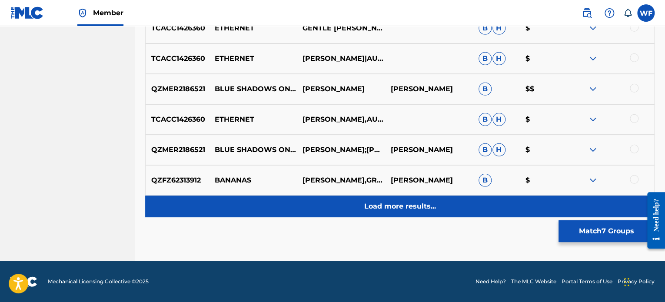
click at [398, 209] on p "Load more results..." at bounding box center [400, 206] width 72 height 10
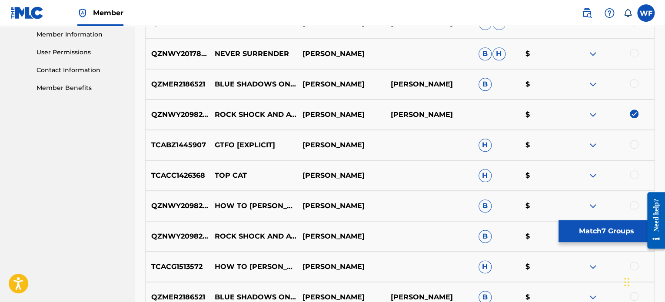
scroll to position [394, 0]
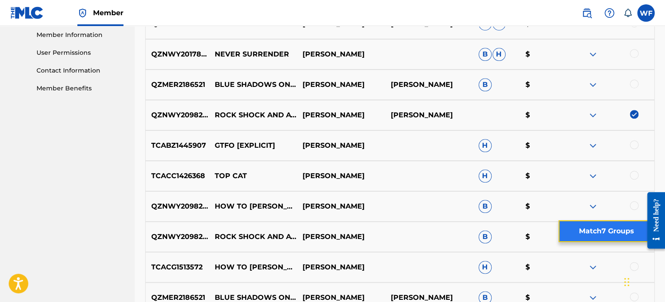
click at [600, 231] on button "Match 7 Groups" at bounding box center [606, 231] width 96 height 22
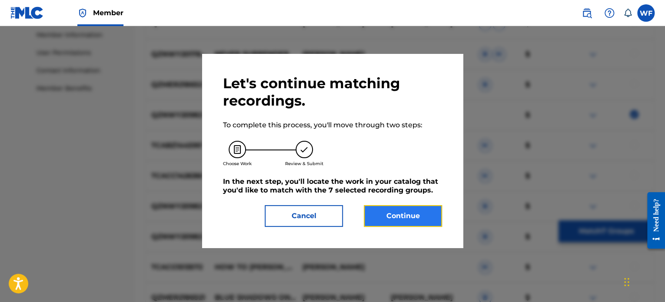
click at [412, 215] on button "Continue" at bounding box center [403, 216] width 78 height 22
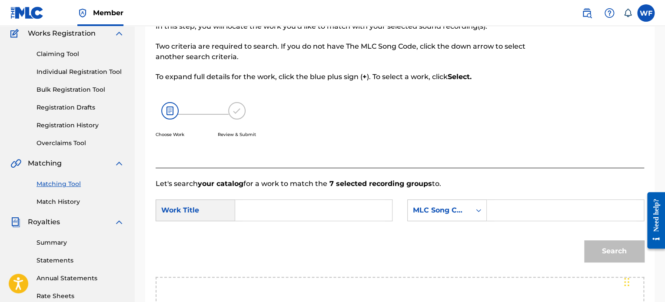
scroll to position [189, 0]
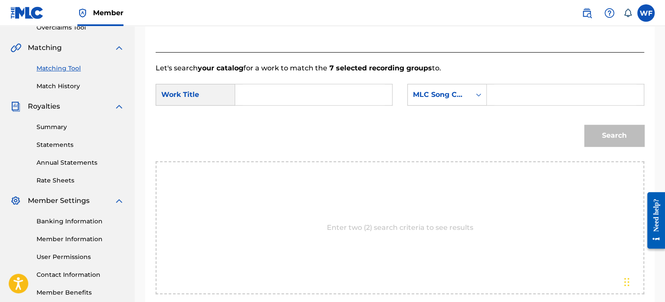
click at [277, 95] on input "Search Form" at bounding box center [313, 94] width 142 height 21
type input "rock"
drag, startPoint x: 527, startPoint y: 133, endPoint x: 519, endPoint y: 122, distance: 14.3
click at [527, 133] on div "Search" at bounding box center [400, 138] width 488 height 45
click at [463, 100] on div "MLC Song Code" at bounding box center [439, 94] width 63 height 17
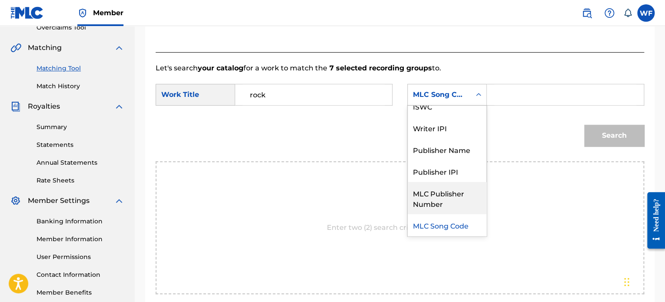
scroll to position [0, 0]
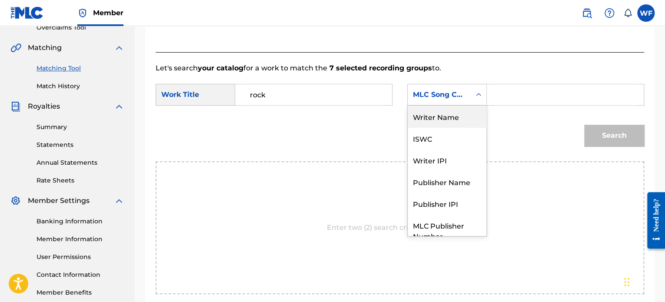
click at [448, 123] on div "Writer Name" at bounding box center [447, 117] width 79 height 22
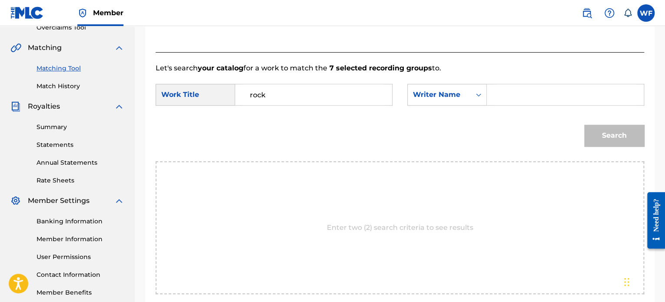
click at [526, 99] on input "Search Form" at bounding box center [565, 94] width 142 height 21
type input "william ferrell"
click at [627, 133] on button "Search" at bounding box center [614, 136] width 60 height 22
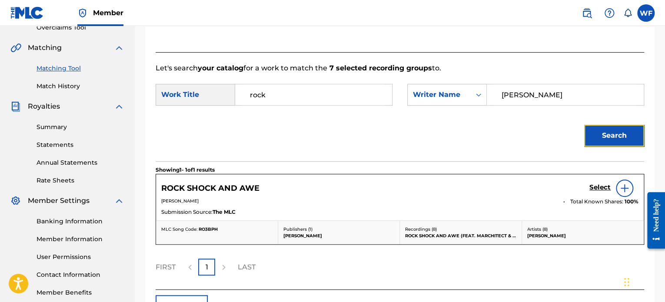
scroll to position [233, 0]
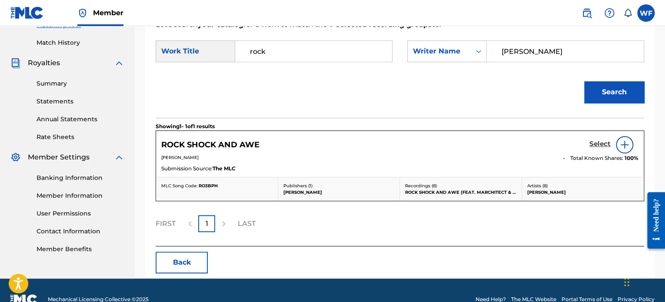
click at [600, 140] on h5 "Select" at bounding box center [599, 144] width 21 height 8
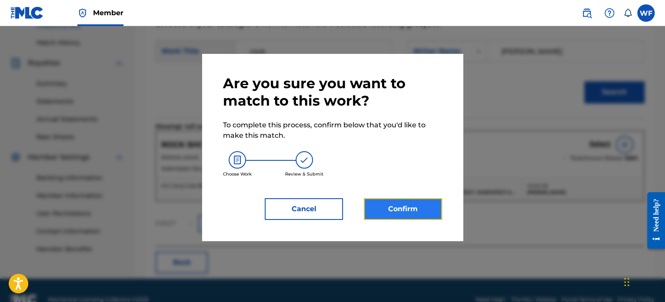
click at [414, 204] on button "Confirm" at bounding box center [403, 209] width 78 height 22
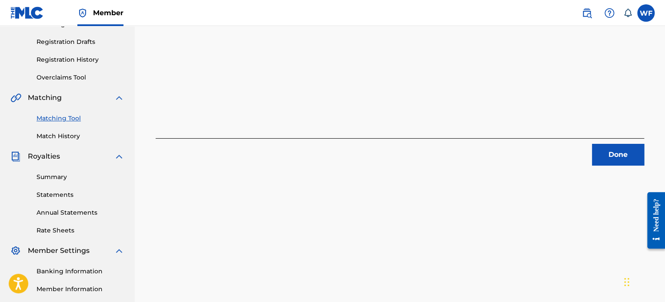
scroll to position [146, 0]
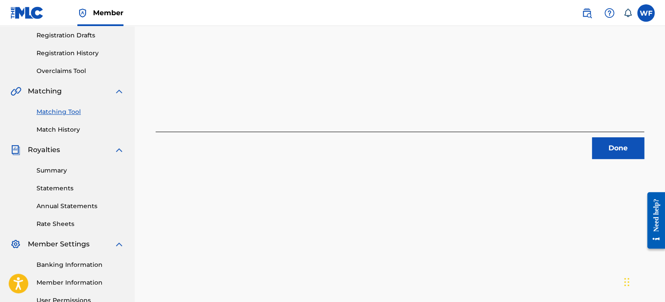
click at [41, 110] on link "Matching Tool" at bounding box center [80, 111] width 88 height 9
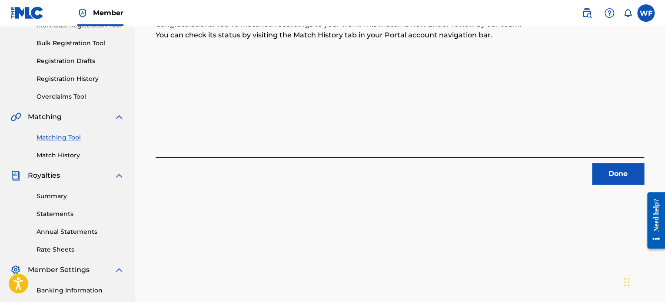
scroll to position [130, 0]
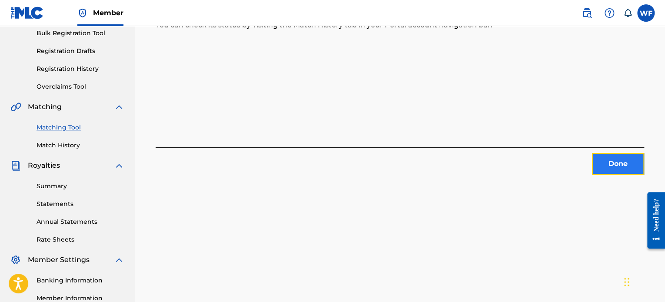
click at [637, 159] on button "Done" at bounding box center [618, 164] width 52 height 22
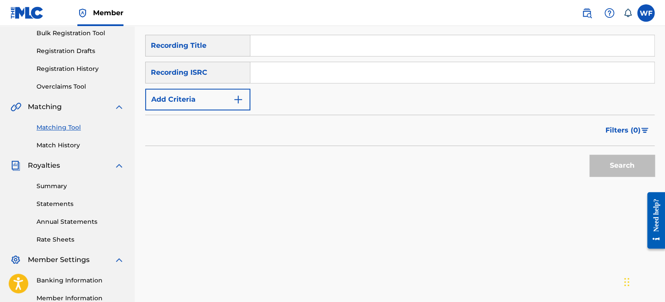
scroll to position [0, 0]
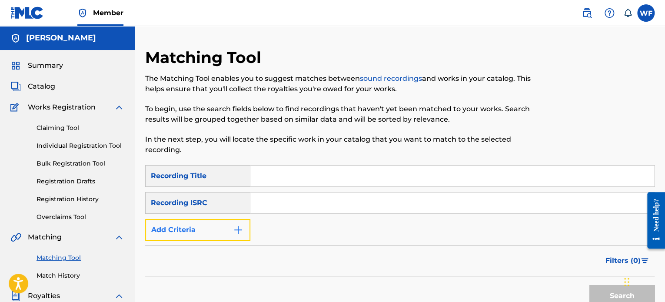
click at [213, 234] on button "Add Criteria" at bounding box center [197, 230] width 105 height 22
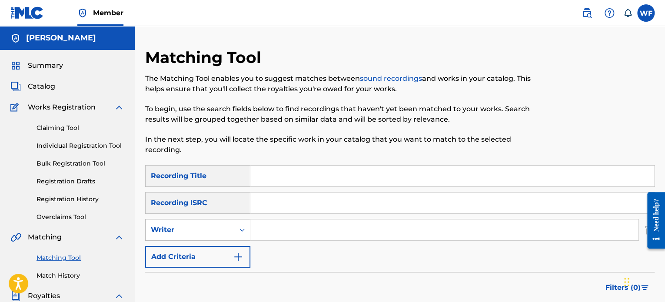
click at [210, 234] on div "Writer" at bounding box center [190, 230] width 78 height 10
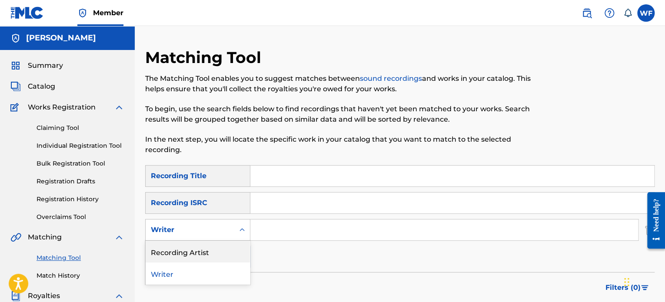
click at [211, 253] on div "Recording Artist" at bounding box center [198, 252] width 104 height 22
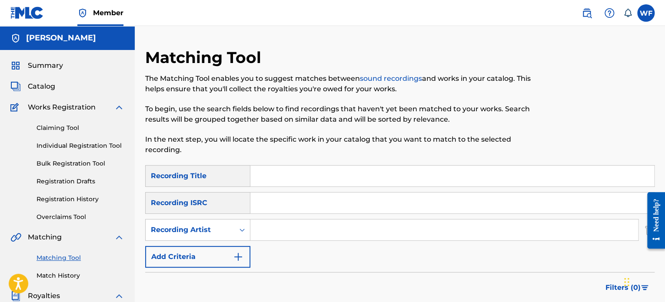
click at [315, 222] on input "Search Form" at bounding box center [444, 229] width 388 height 21
type input ""gentle jones""
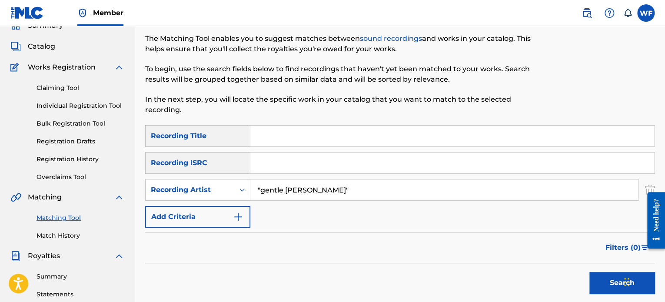
scroll to position [87, 0]
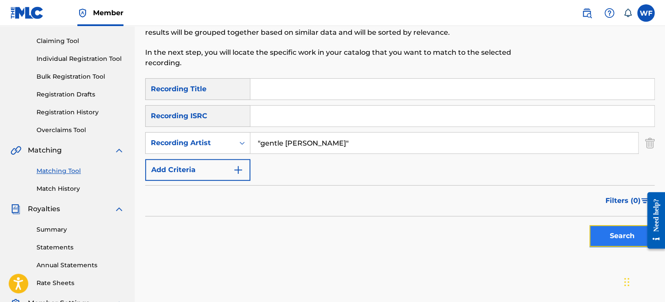
click at [615, 236] on button "Search" at bounding box center [621, 236] width 65 height 22
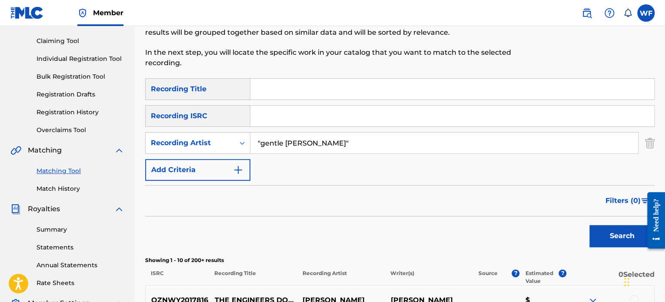
click at [282, 88] on input "Search Form" at bounding box center [452, 89] width 404 height 21
type input "feels"
click at [589, 225] on button "Search" at bounding box center [621, 236] width 65 height 22
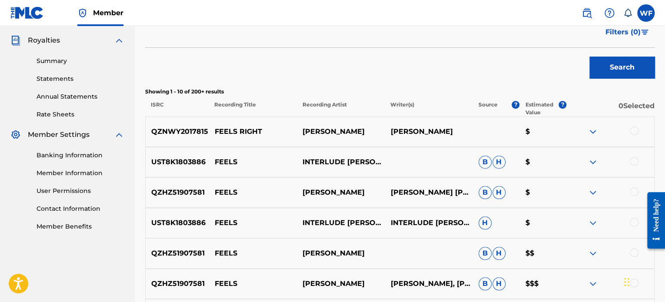
scroll to position [261, 0]
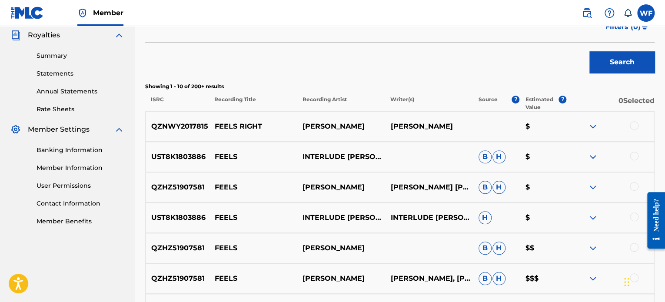
click at [634, 125] on div at bounding box center [634, 125] width 9 height 9
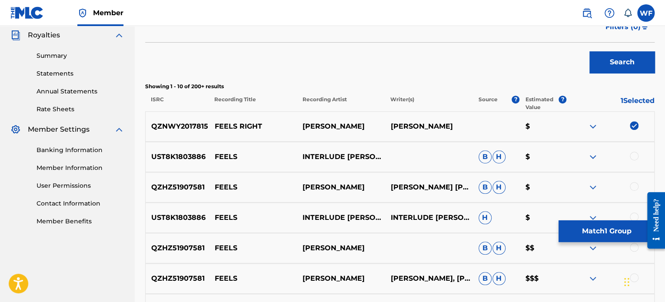
click at [591, 126] on img at bounding box center [592, 126] width 10 height 10
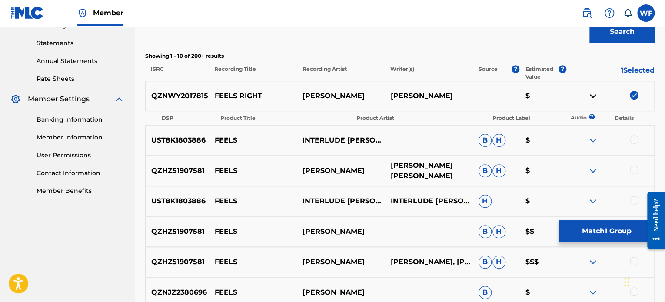
scroll to position [304, 0]
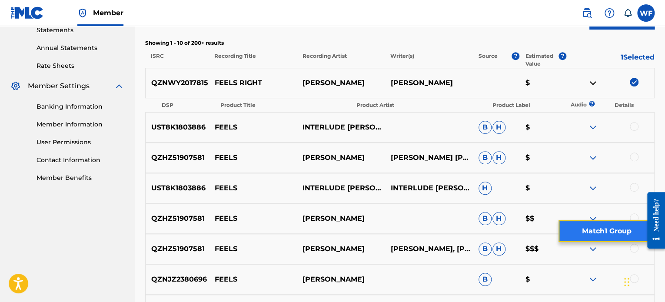
click at [615, 241] on button "Match 1 Group" at bounding box center [606, 231] width 96 height 22
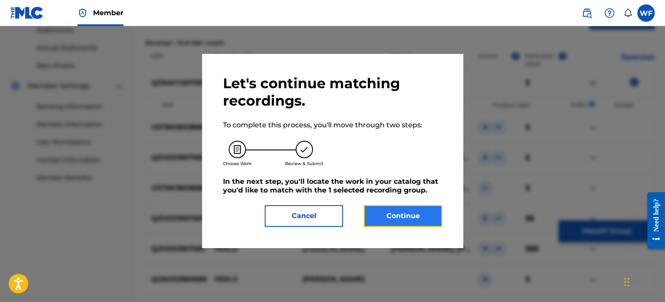
click at [408, 215] on button "Continue" at bounding box center [403, 216] width 78 height 22
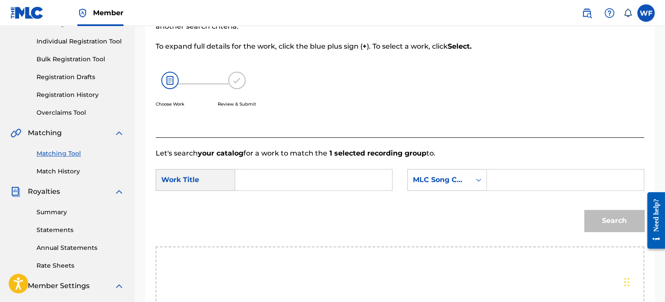
scroll to position [103, 0]
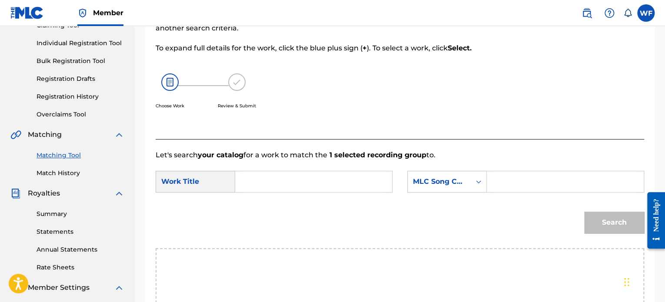
click at [265, 178] on input "Search Form" at bounding box center [313, 181] width 142 height 21
type input "feels"
click at [280, 199] on form "SearchWithCriteria9df56ae4-dd3f-494e-90e9-bf4bd9feb7de Work Title feels feels r…" at bounding box center [400, 204] width 488 height 88
click at [444, 187] on div "MLC Song Code" at bounding box center [439, 181] width 63 height 17
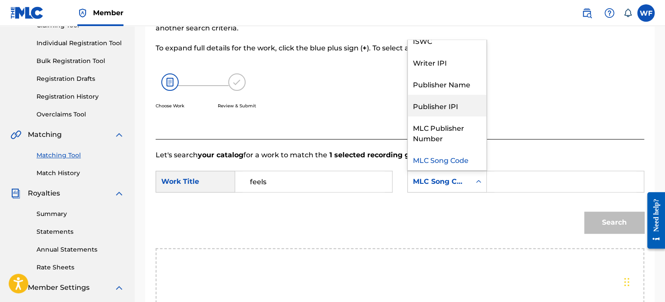
scroll to position [0, 0]
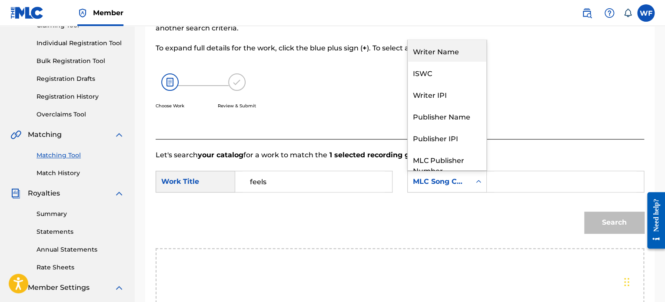
click at [447, 53] on div "Writer Name" at bounding box center [447, 51] width 79 height 22
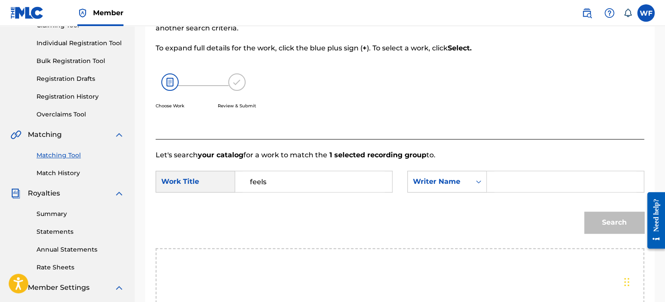
click at [508, 180] on input "Search Form" at bounding box center [565, 181] width 142 height 21
type input "william ferrell"
click at [605, 221] on button "Search" at bounding box center [614, 223] width 60 height 22
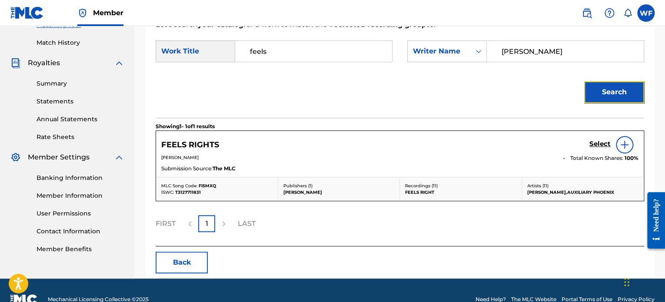
scroll to position [233, 0]
click at [596, 142] on h5 "Select" at bounding box center [599, 144] width 21 height 8
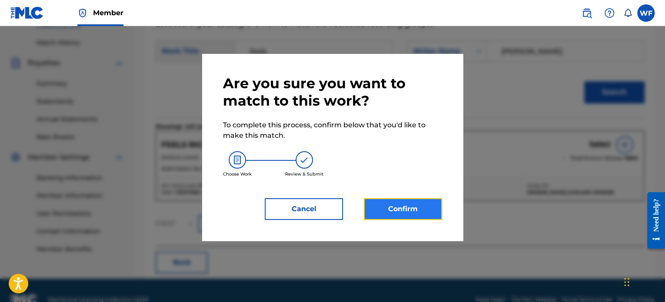
click at [414, 212] on button "Confirm" at bounding box center [403, 209] width 78 height 22
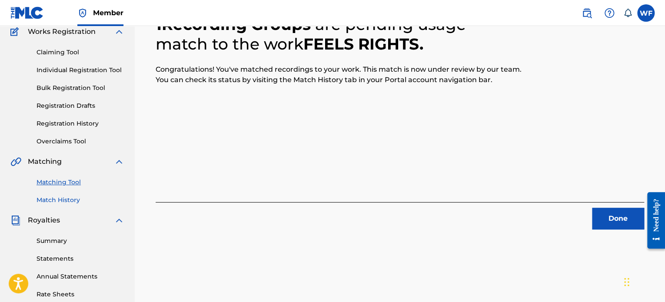
scroll to position [87, 0]
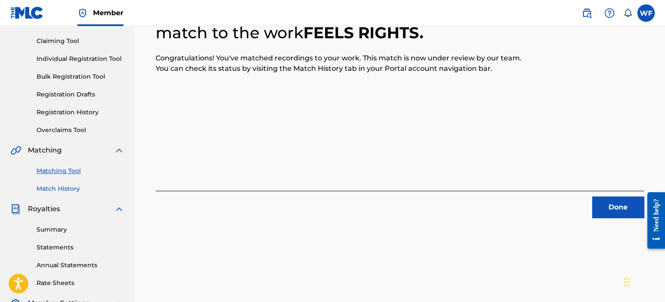
click at [69, 187] on link "Match History" at bounding box center [80, 188] width 88 height 9
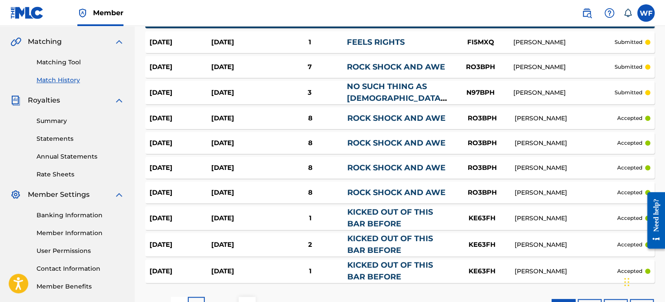
scroll to position [252, 0]
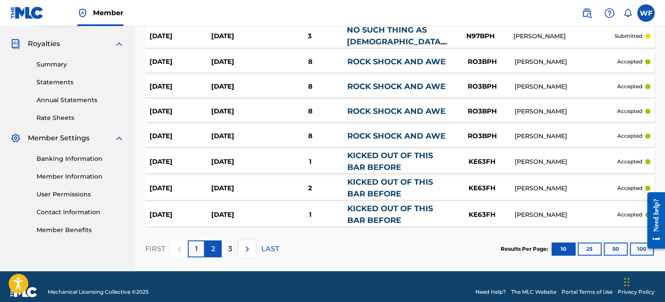
click at [210, 241] on div "2" at bounding box center [213, 248] width 17 height 17
click at [615, 242] on button "50" at bounding box center [616, 248] width 24 height 13
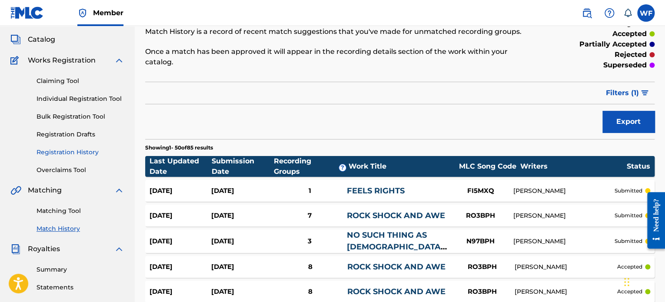
scroll to position [87, 0]
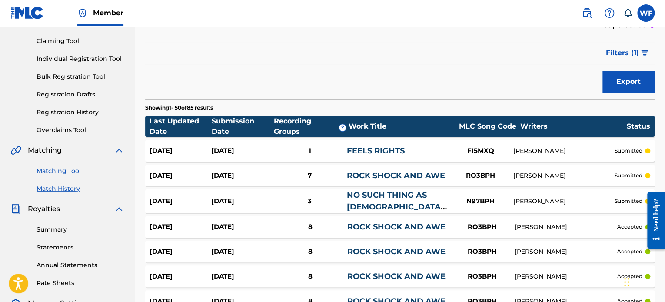
click at [63, 168] on link "Matching Tool" at bounding box center [80, 170] width 88 height 9
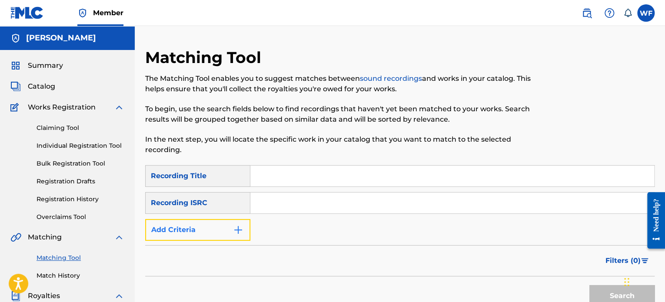
click at [195, 220] on button "Add Criteria" at bounding box center [197, 230] width 105 height 22
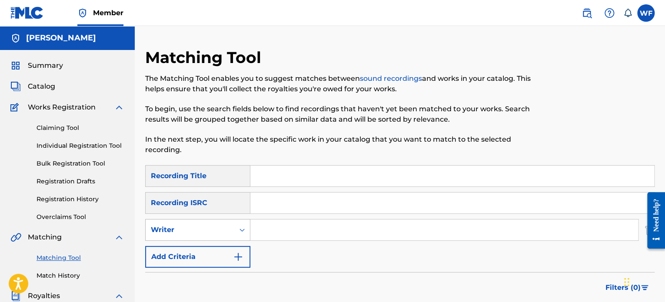
click at [192, 227] on div "Writer" at bounding box center [190, 230] width 78 height 10
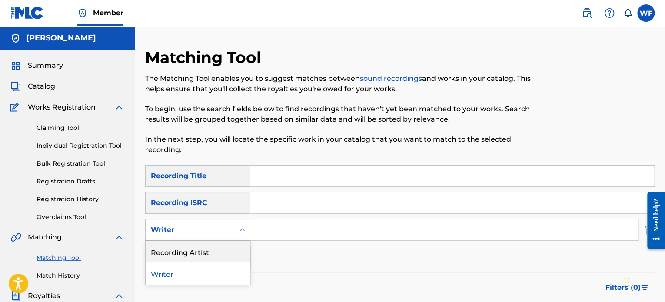
click at [184, 252] on div "Recording Artist" at bounding box center [198, 252] width 104 height 22
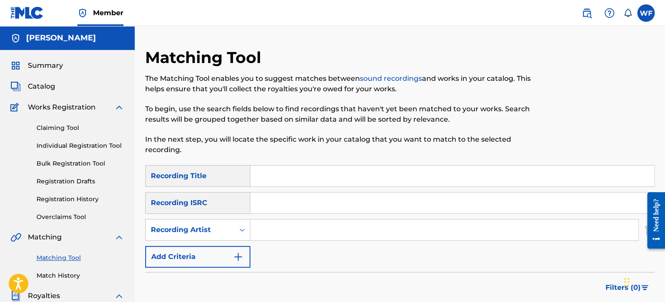
click at [299, 219] on input "Search Form" at bounding box center [444, 229] width 388 height 21
type input "gentle jones"
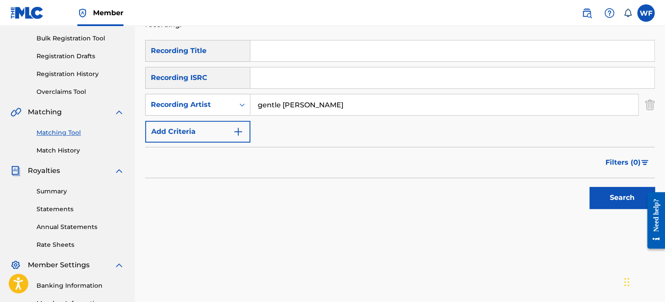
scroll to position [130, 0]
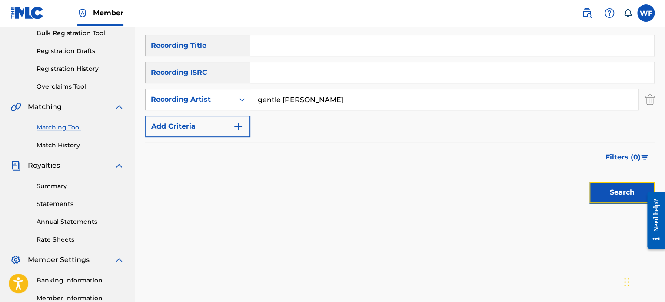
click at [600, 191] on button "Search" at bounding box center [621, 193] width 65 height 22
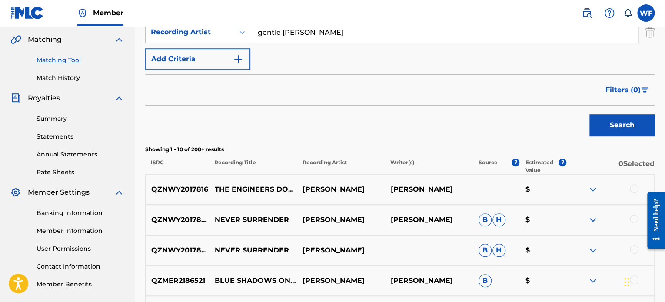
scroll to position [304, 0]
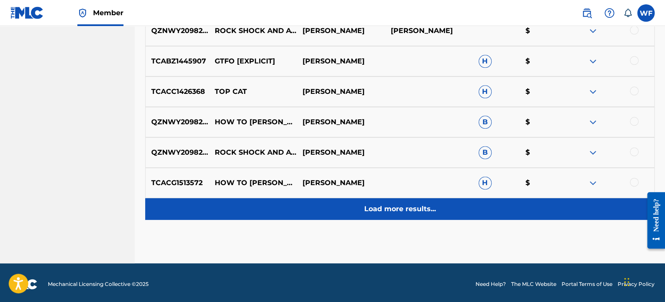
click at [390, 209] on p "Load more results..." at bounding box center [400, 209] width 72 height 10
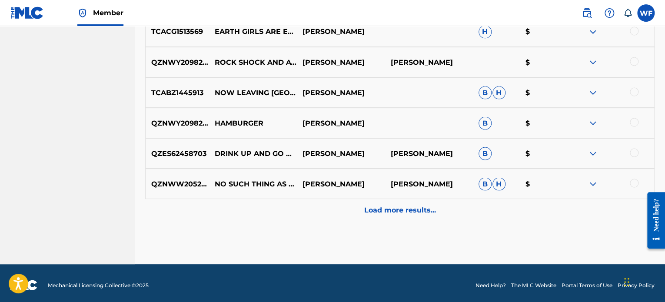
scroll to position [782, 0]
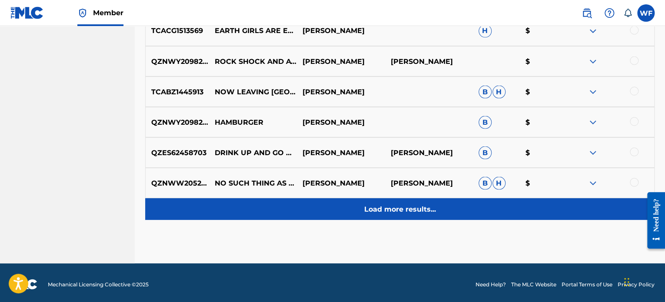
click at [381, 207] on p "Load more results..." at bounding box center [400, 209] width 72 height 10
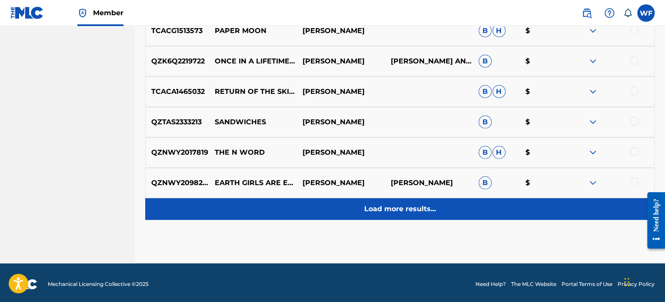
click at [381, 212] on p "Load more results..." at bounding box center [400, 209] width 72 height 10
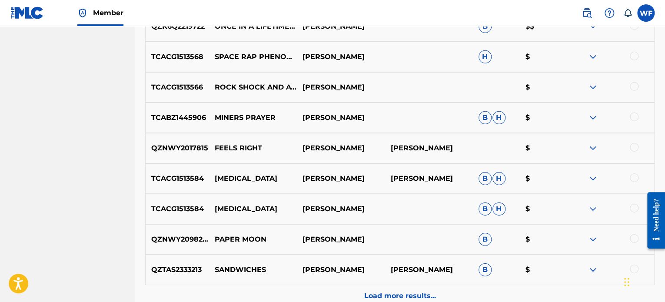
scroll to position [1347, 0]
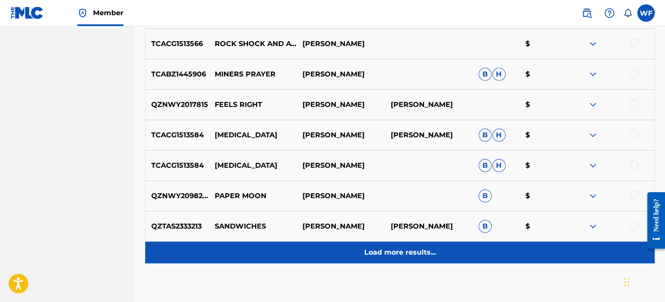
click at [377, 256] on p "Load more results..." at bounding box center [400, 252] width 72 height 10
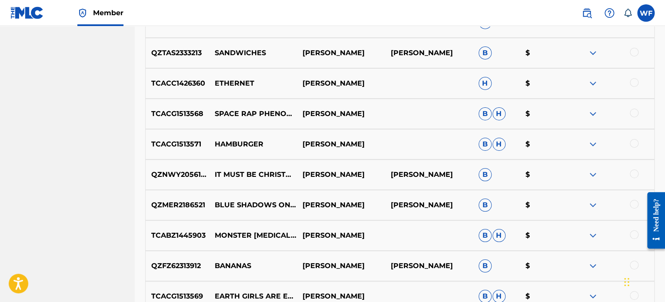
scroll to position [1521, 0]
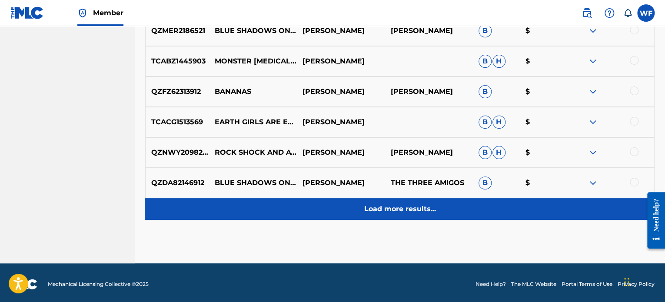
click at [380, 213] on p "Load more results..." at bounding box center [400, 209] width 72 height 10
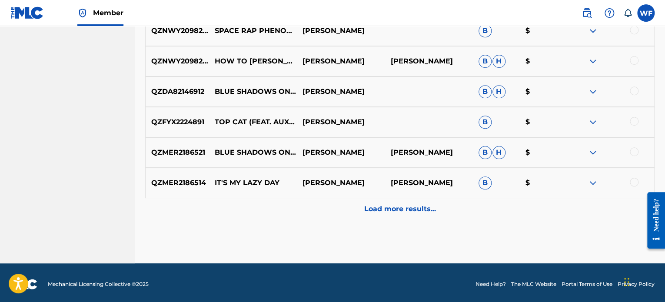
scroll to position [2001, 0]
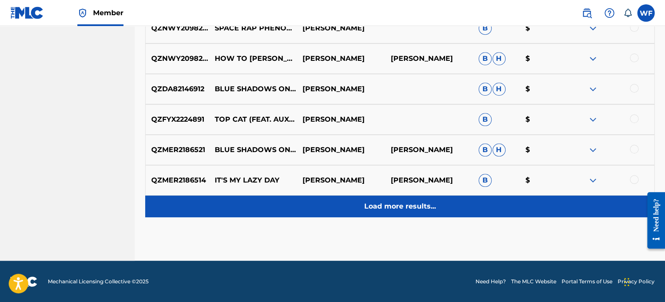
click at [382, 205] on p "Load more results..." at bounding box center [400, 206] width 72 height 10
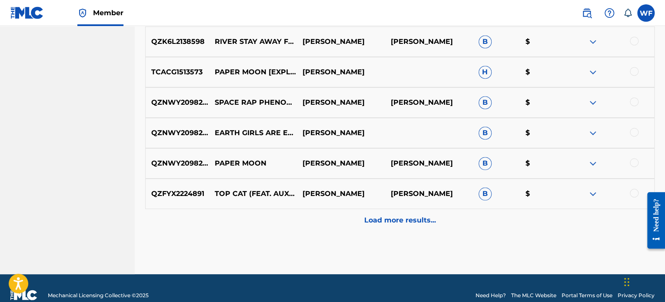
scroll to position [2306, 0]
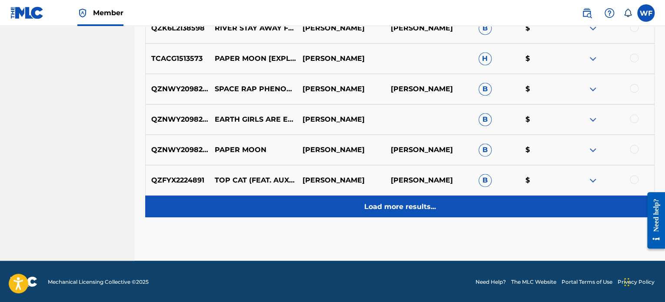
click at [369, 206] on p "Load more results..." at bounding box center [400, 206] width 72 height 10
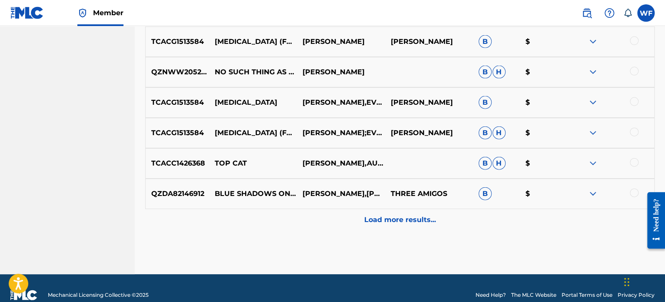
scroll to position [2610, 0]
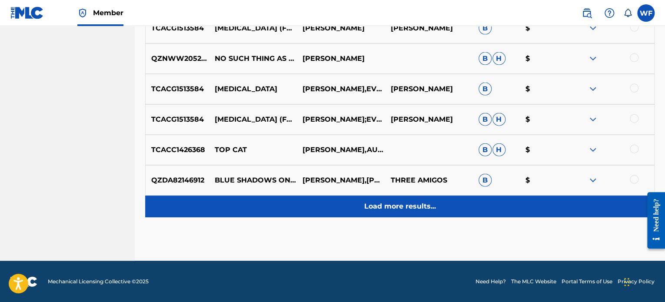
click at [370, 205] on p "Load more results..." at bounding box center [400, 206] width 72 height 10
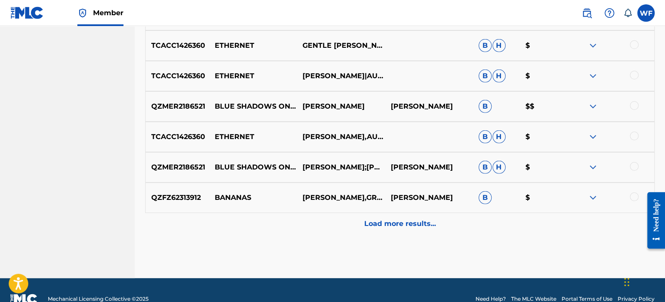
scroll to position [2914, 0]
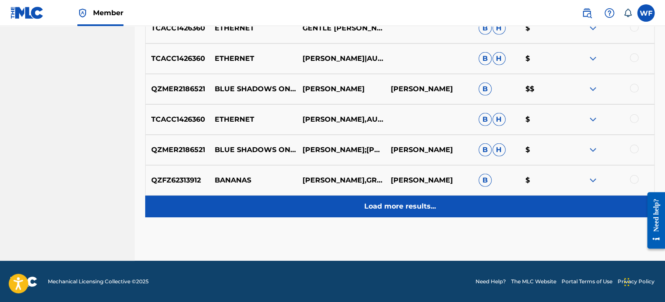
click at [372, 210] on p "Load more results..." at bounding box center [400, 206] width 72 height 10
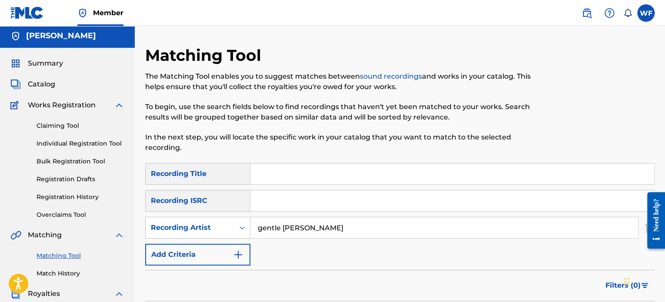
scroll to position [0, 0]
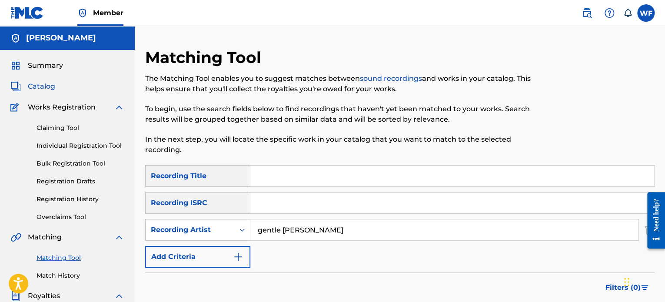
click at [47, 90] on span "Catalog" at bounding box center [41, 86] width 27 height 10
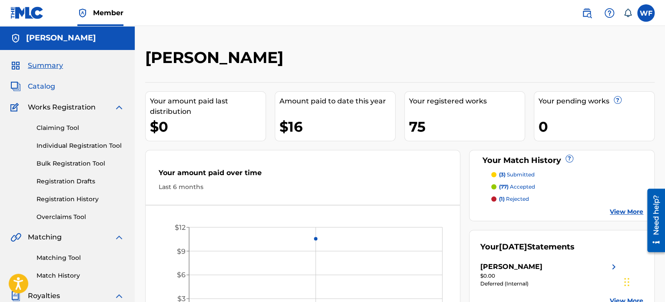
click at [42, 82] on span "Catalog" at bounding box center [41, 86] width 27 height 10
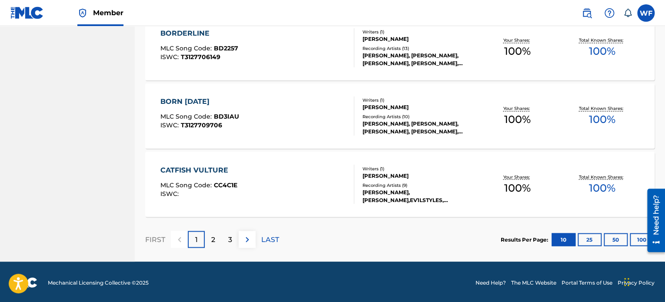
scroll to position [692, 0]
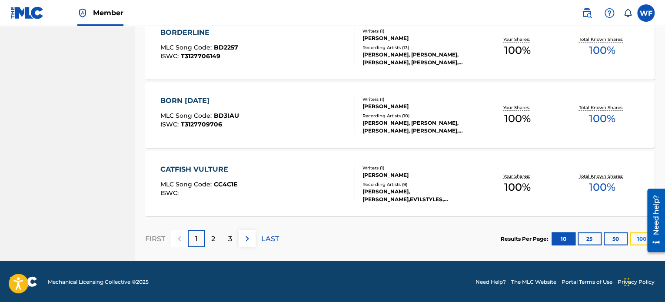
click at [633, 238] on button "100" at bounding box center [642, 238] width 24 height 13
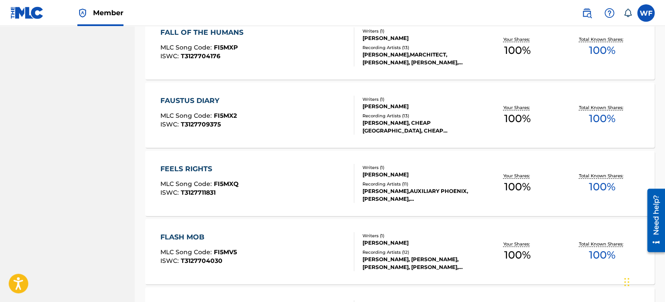
scroll to position [1822, 0]
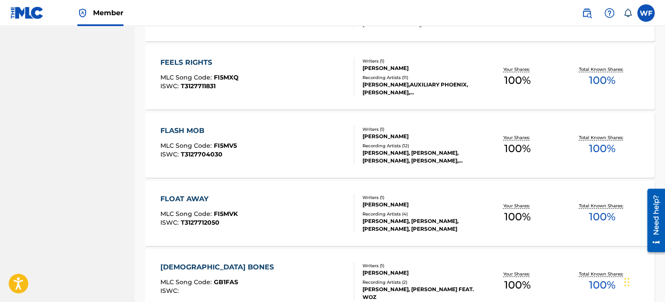
click at [192, 64] on div "FEELS RIGHTS" at bounding box center [199, 62] width 78 height 10
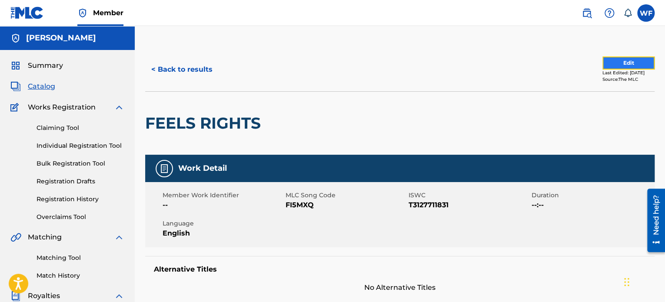
click at [602, 62] on button "Edit" at bounding box center [628, 62] width 52 height 13
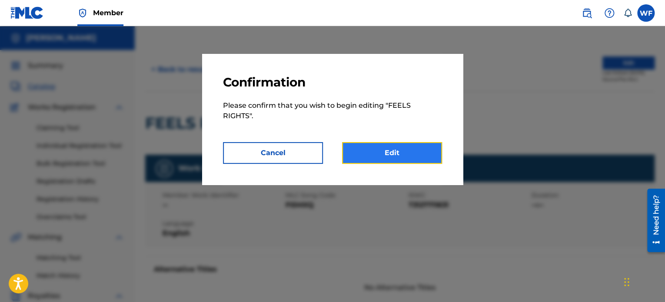
click at [376, 151] on link "Edit" at bounding box center [392, 153] width 100 height 22
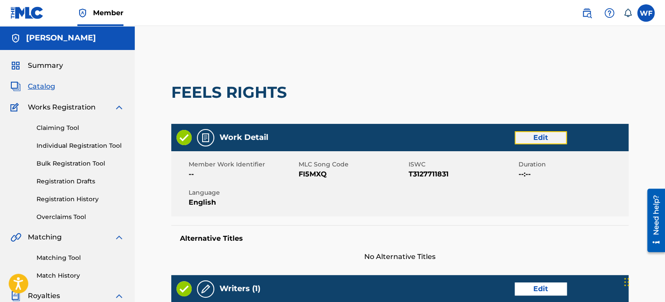
click at [534, 138] on link "Edit" at bounding box center [540, 137] width 52 height 13
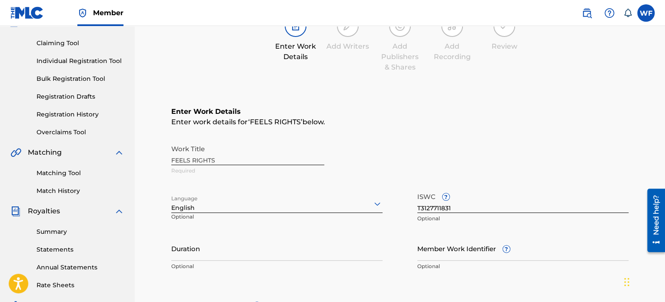
scroll to position [87, 0]
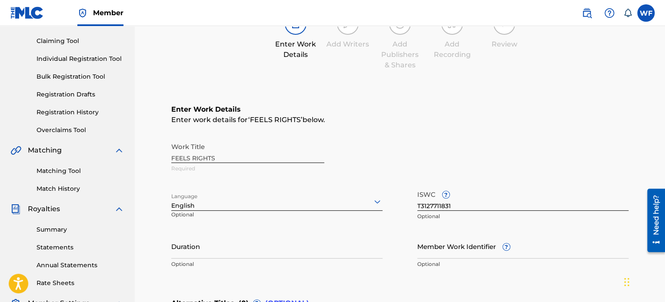
click at [232, 156] on div "Work Title FEELS RIGHTS Required" at bounding box center [399, 157] width 457 height 39
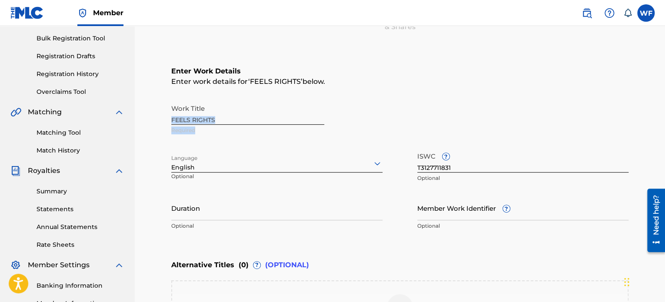
scroll to position [0, 0]
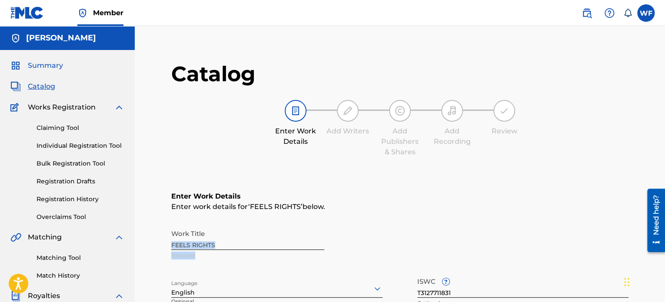
click at [39, 60] on span "Summary" at bounding box center [45, 65] width 35 height 10
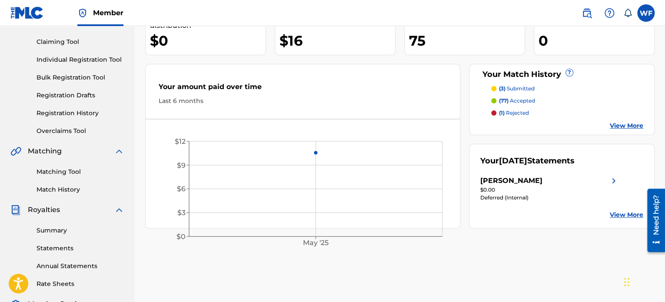
scroll to position [87, 0]
click at [525, 112] on p "(1) rejected" at bounding box center [514, 112] width 30 height 8
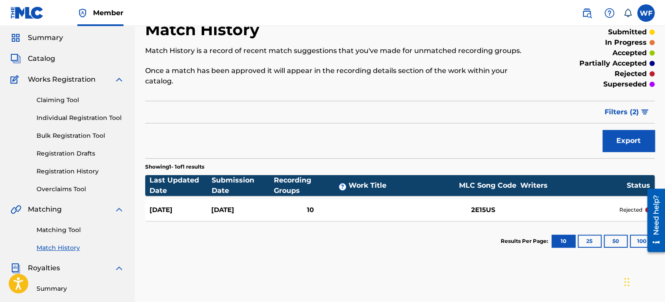
scroll to position [87, 0]
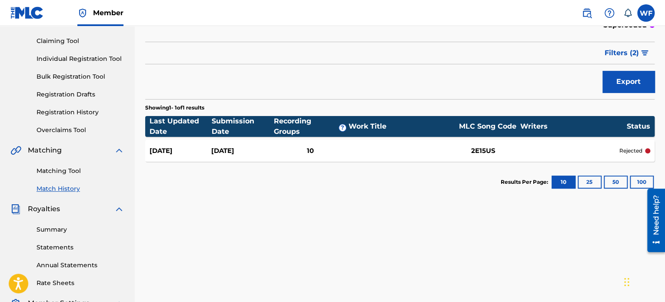
click at [342, 146] on div "10" at bounding box center [310, 151] width 74 height 10
